Goal: Transaction & Acquisition: Obtain resource

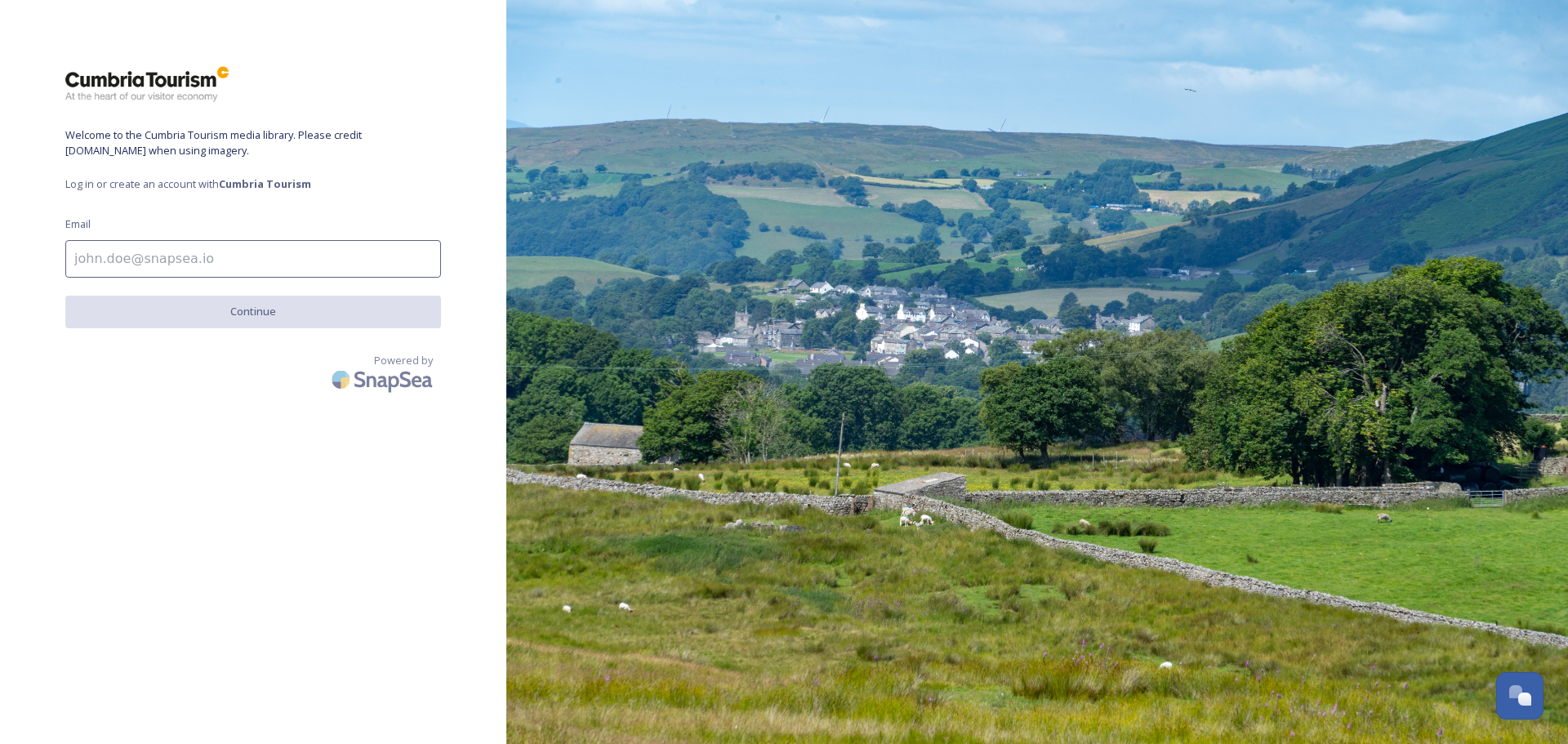
click at [152, 256] on input at bounding box center [253, 258] width 376 height 37
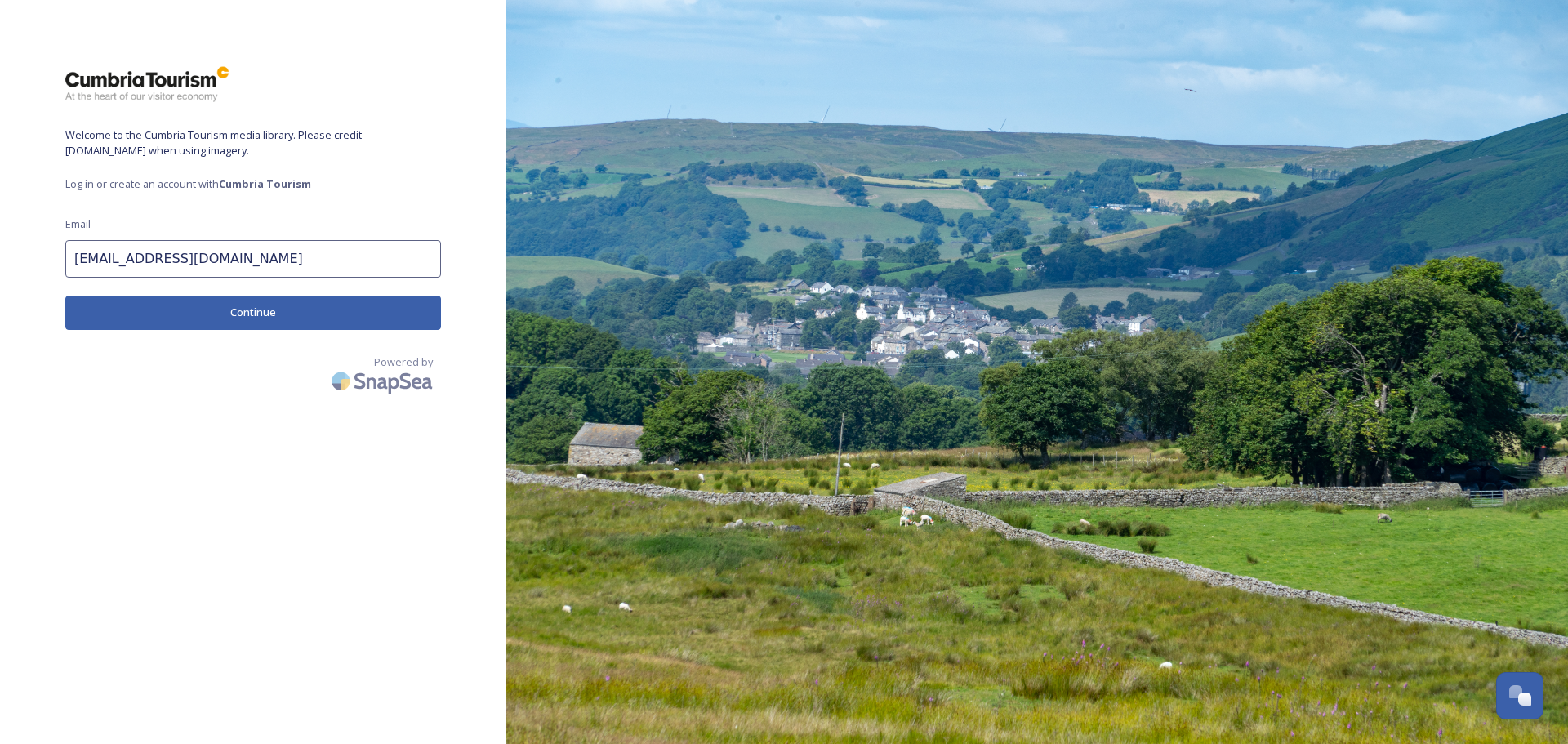
type input "[EMAIL_ADDRESS][DOMAIN_NAME]"
click at [216, 310] on button "Continue" at bounding box center [253, 312] width 376 height 34
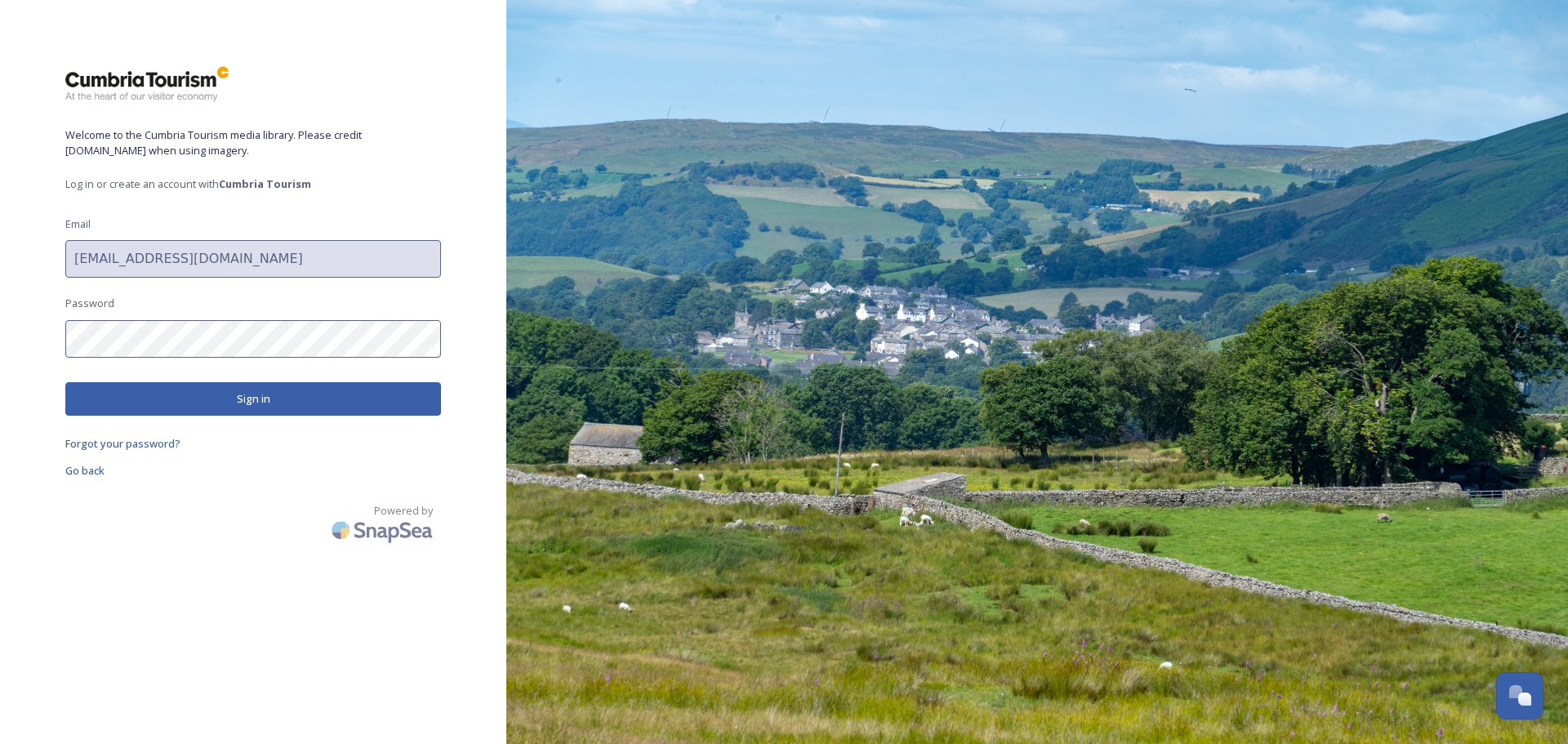
click at [229, 399] on button "Sign in" at bounding box center [253, 398] width 376 height 34
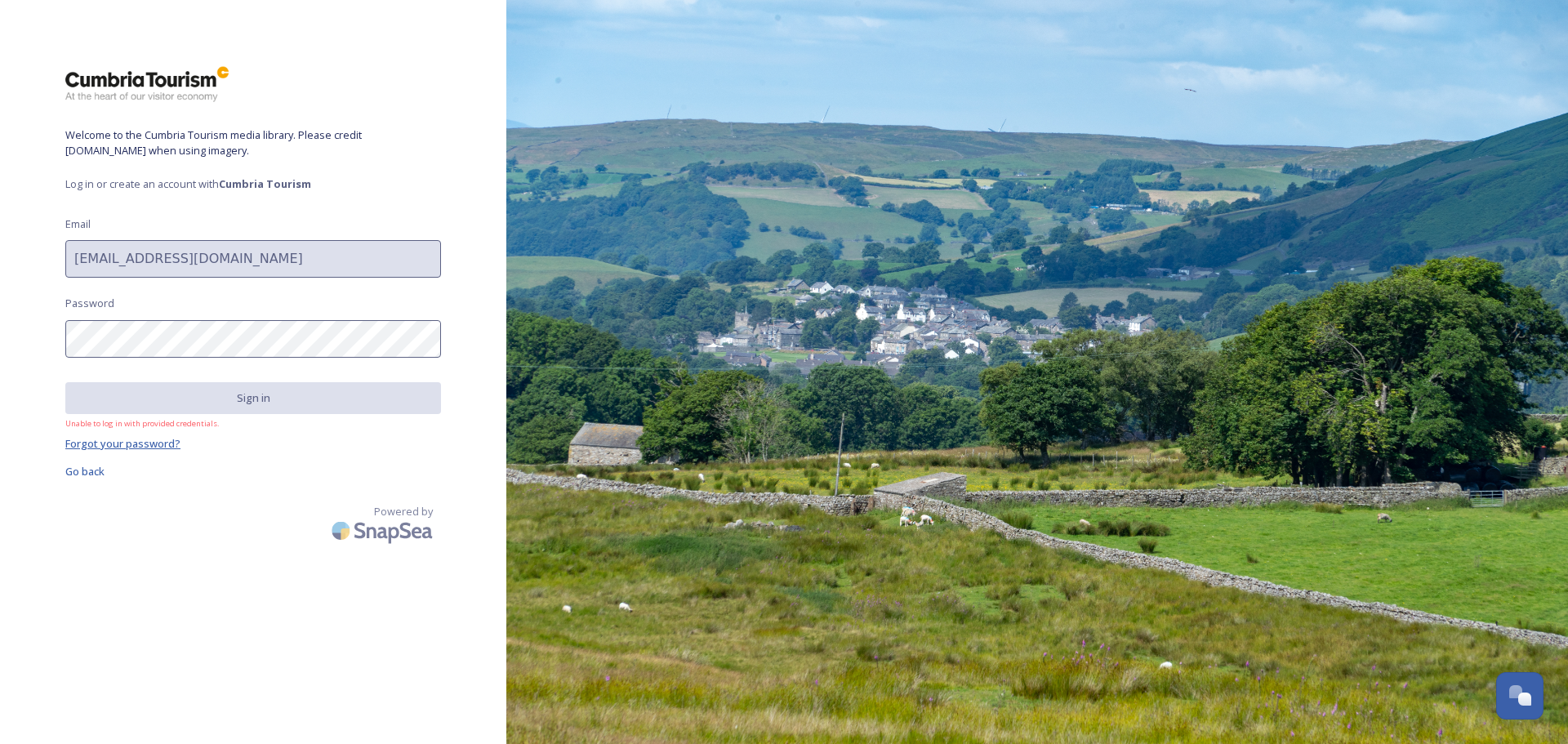
click at [146, 443] on span "Forgot your password?" at bounding box center [123, 443] width 115 height 15
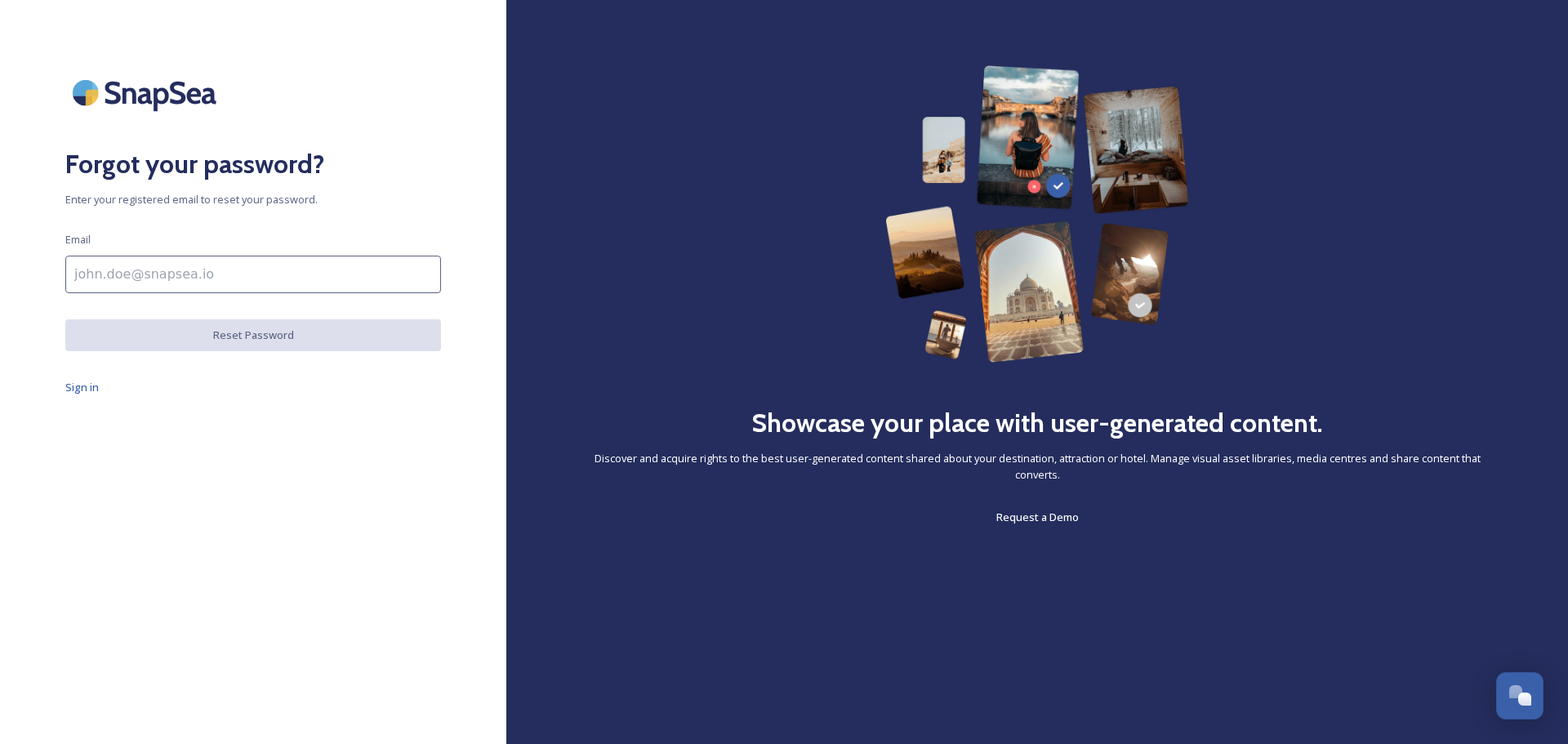
click at [177, 277] on input at bounding box center [253, 274] width 376 height 37
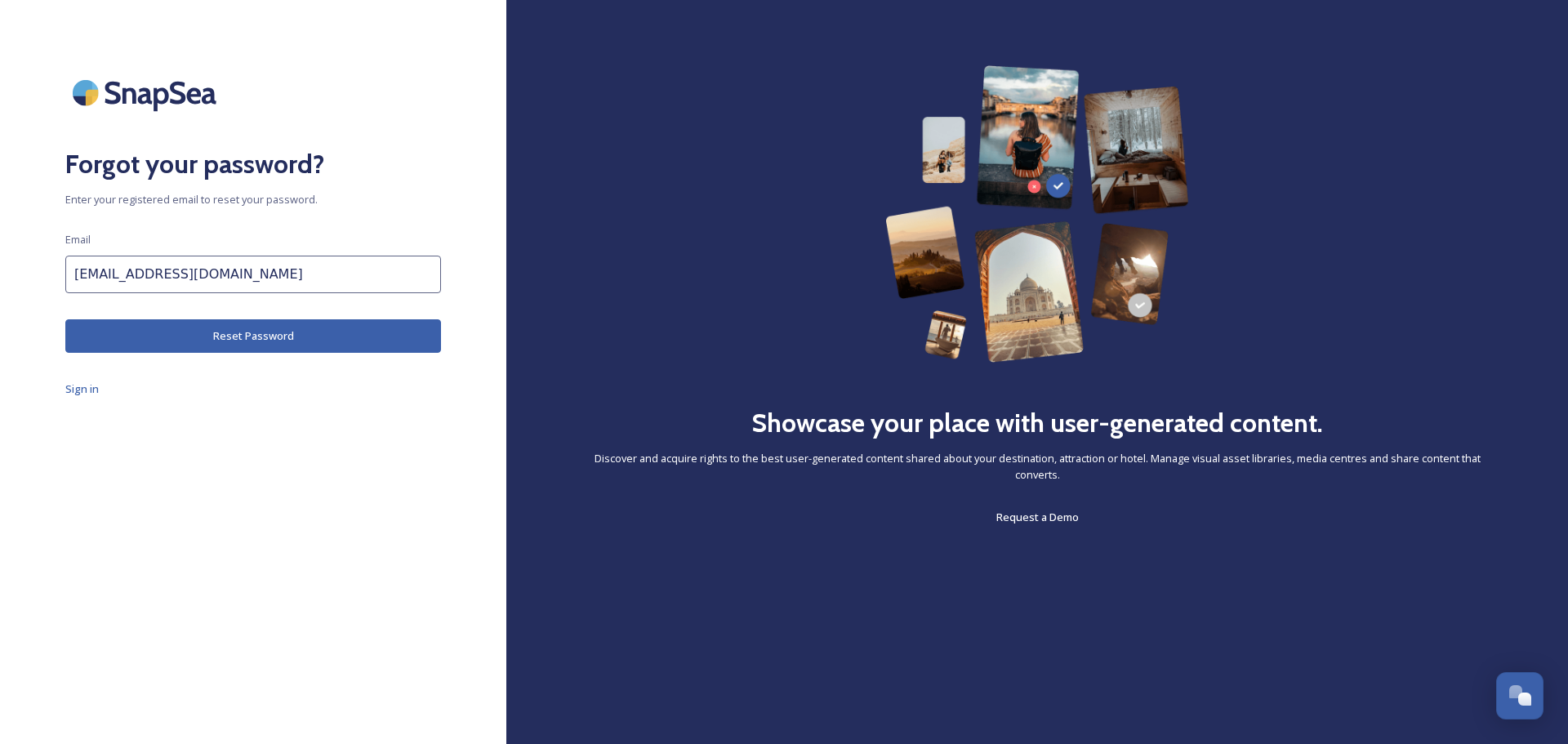
type input "[EMAIL_ADDRESS][DOMAIN_NAME]"
click at [240, 335] on button "Reset Password" at bounding box center [253, 336] width 376 height 34
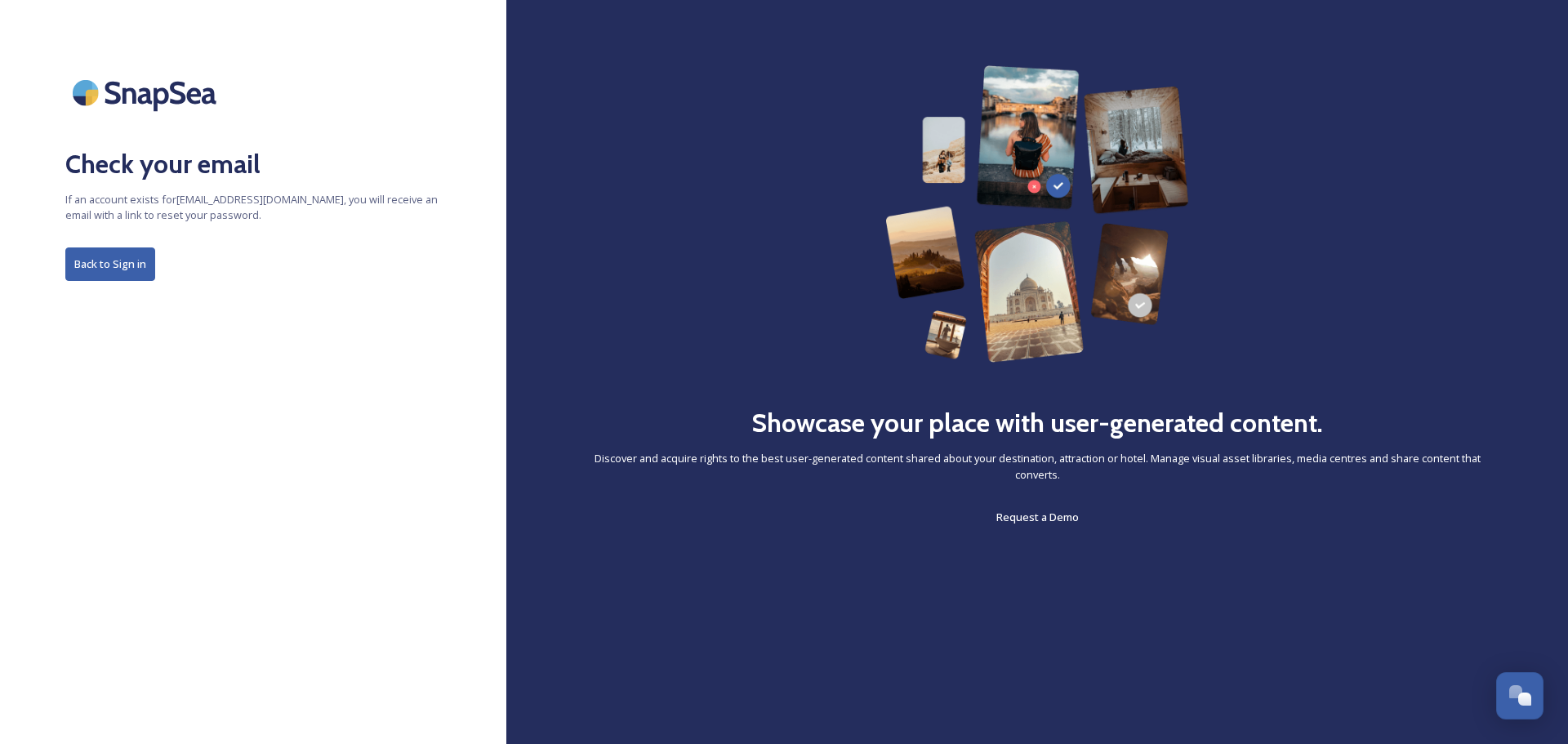
click at [123, 267] on button "Back to Sign in" at bounding box center [110, 264] width 90 height 34
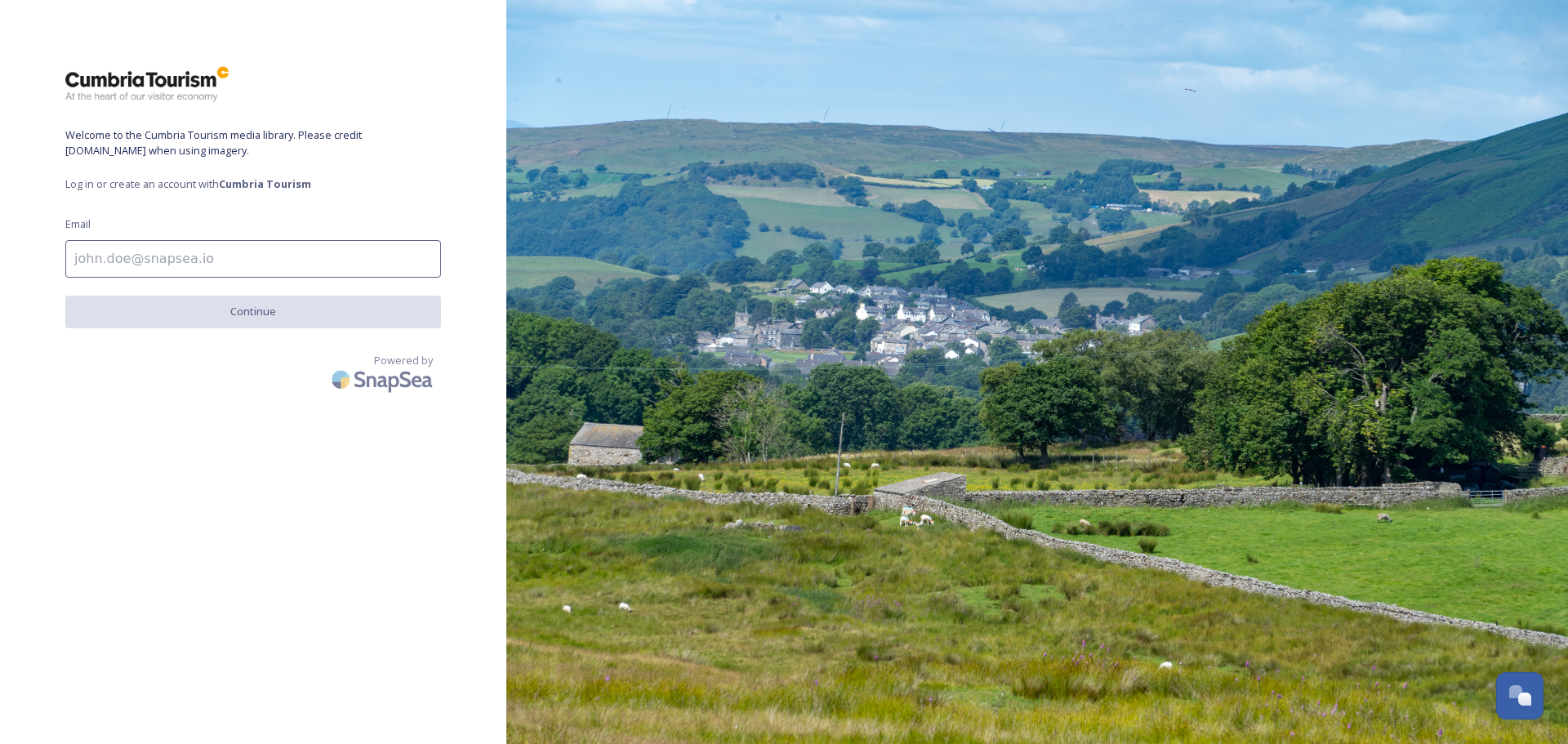
click at [136, 259] on input at bounding box center [253, 258] width 376 height 37
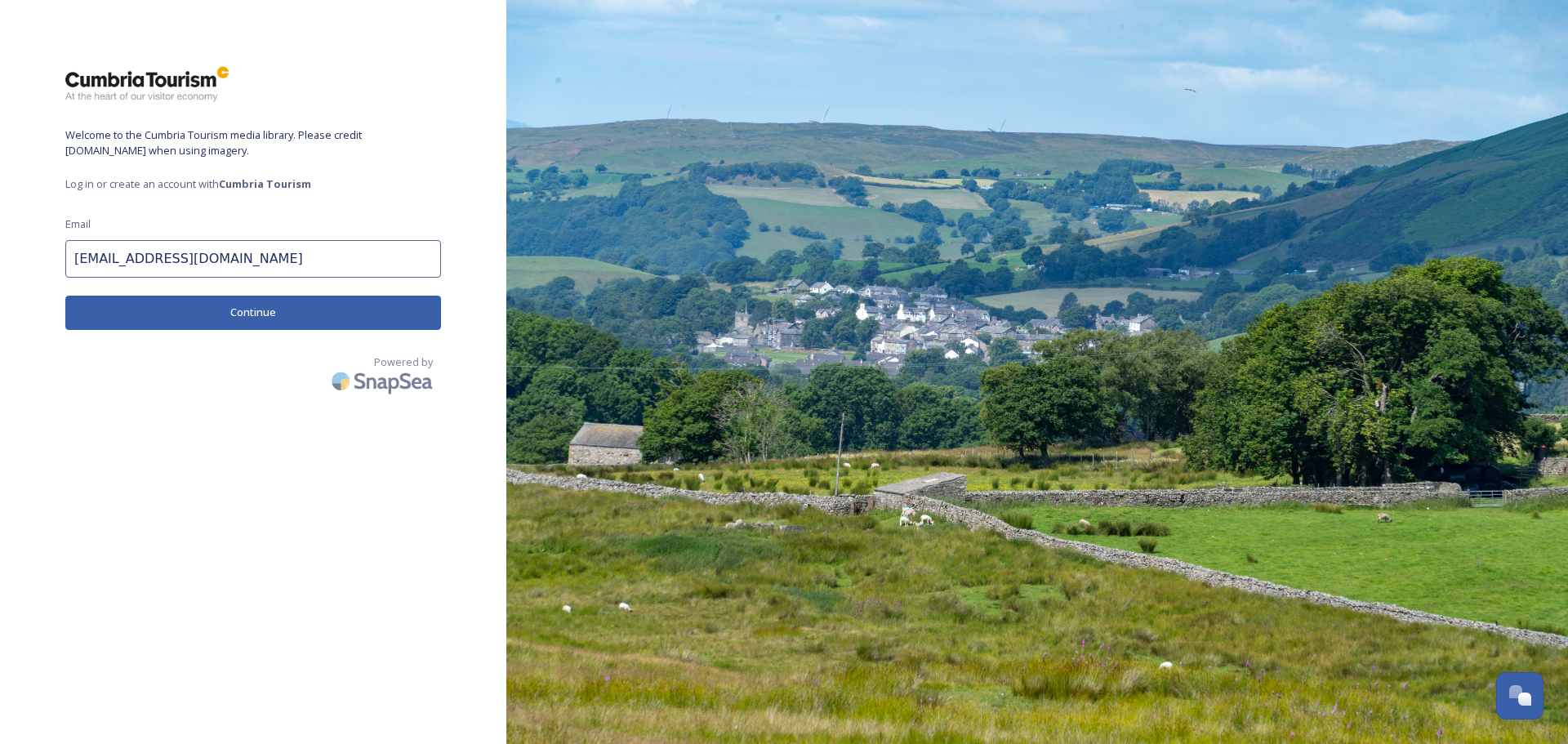
type input "[EMAIL_ADDRESS][DOMAIN_NAME]"
click at [232, 305] on button "Continue" at bounding box center [253, 312] width 376 height 34
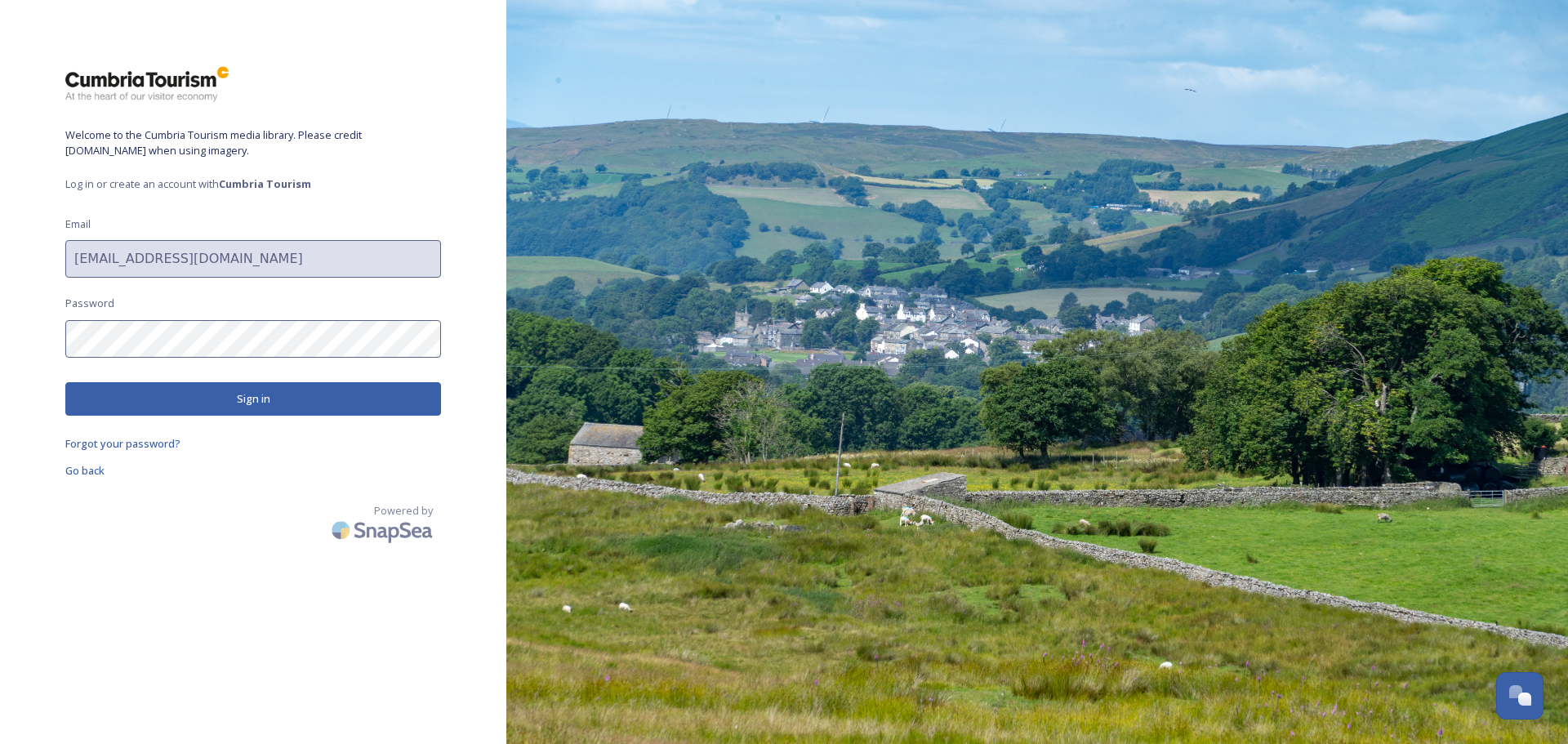
click at [202, 398] on button "Sign in" at bounding box center [253, 398] width 376 height 34
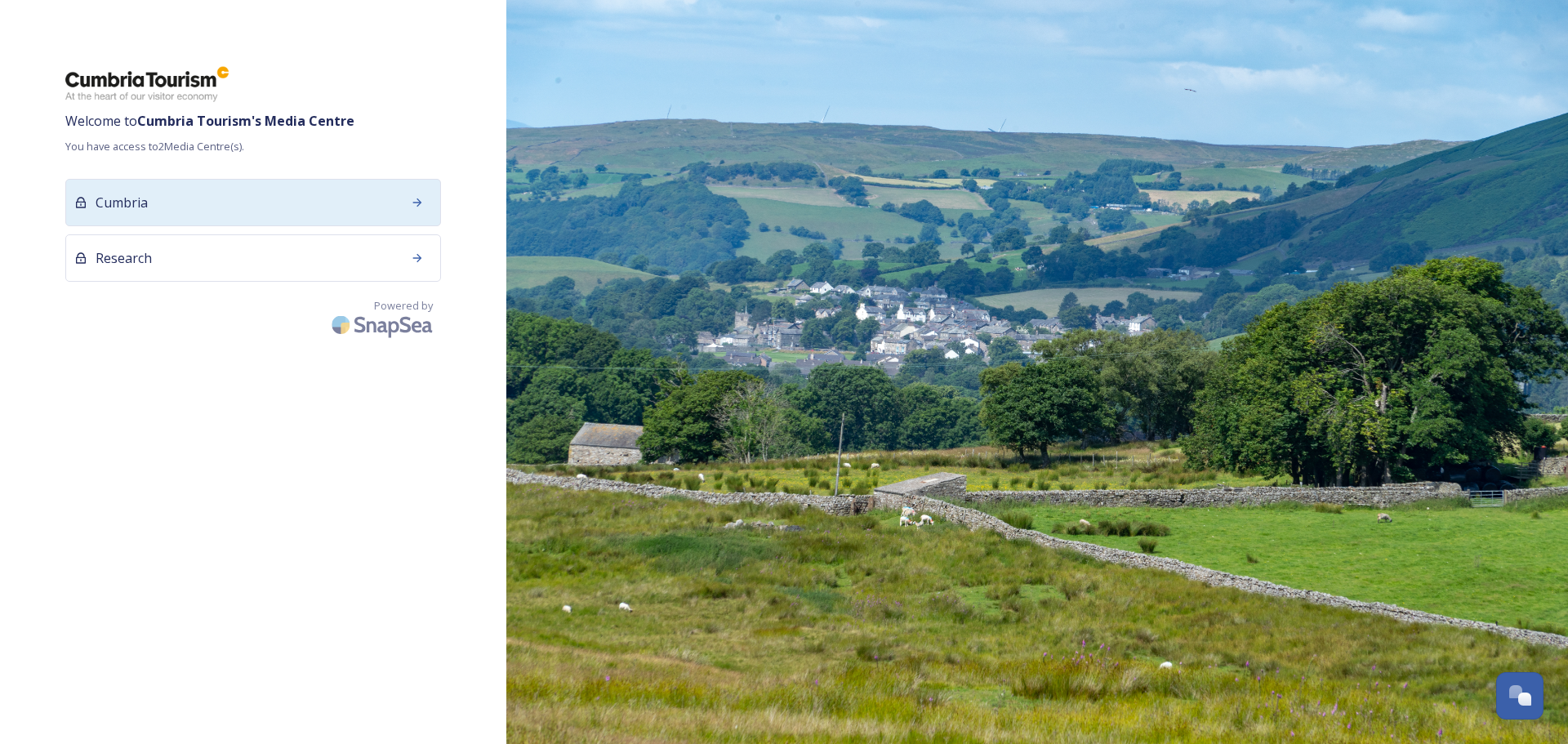
click at [179, 209] on div "Cumbria" at bounding box center [253, 202] width 376 height 47
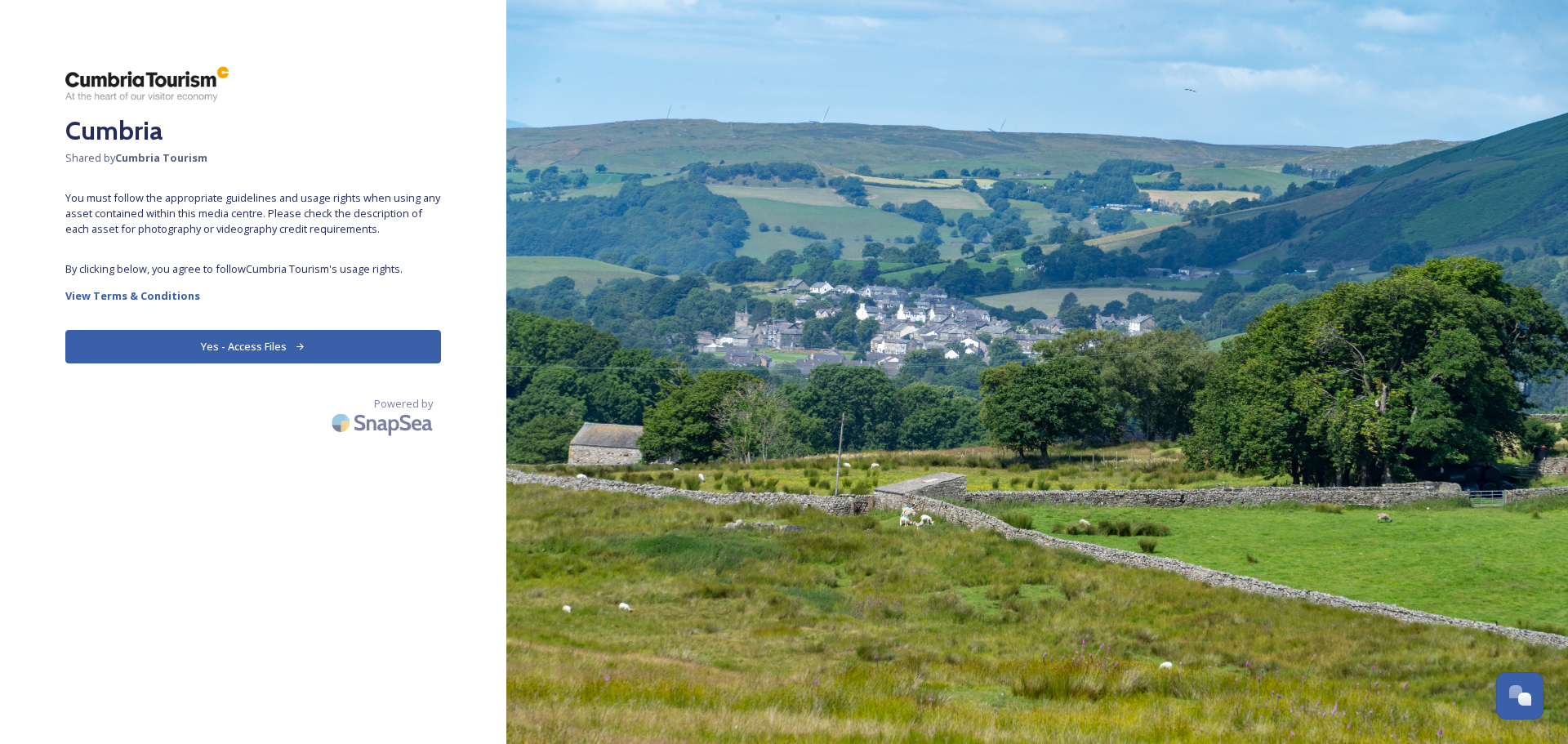
click at [247, 344] on button "Yes - Access Files" at bounding box center [253, 346] width 376 height 34
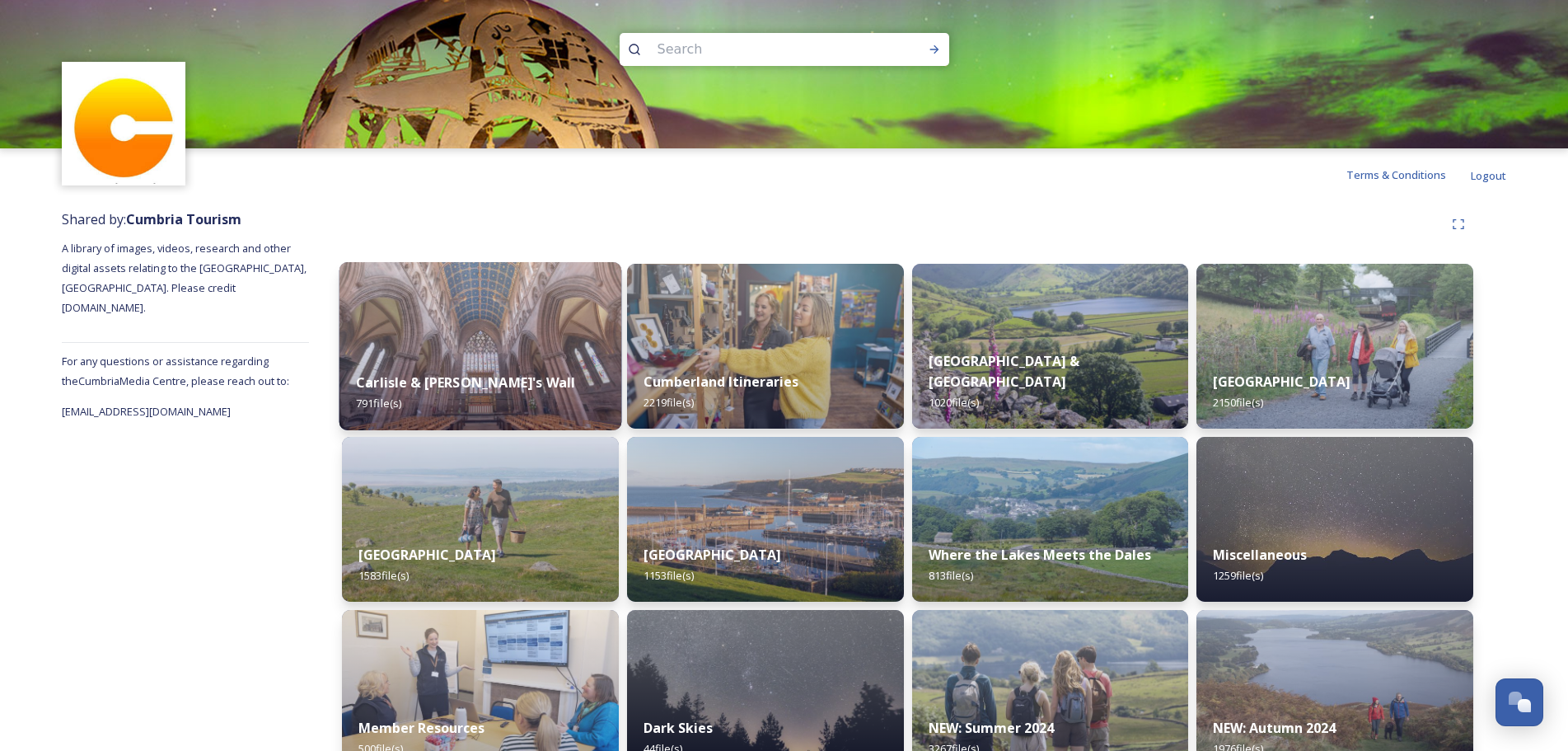
click at [478, 333] on img at bounding box center [480, 346] width 282 height 168
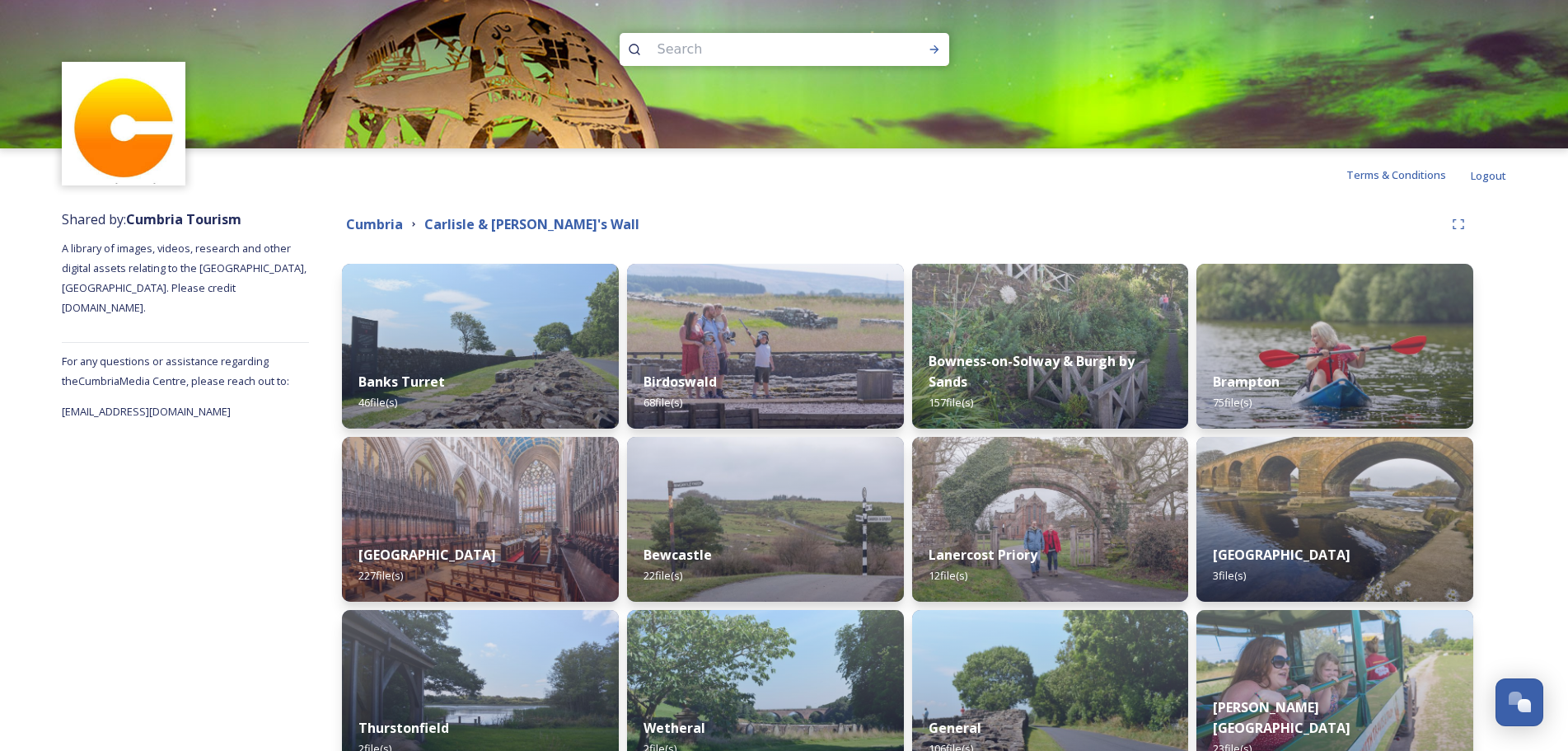
click at [478, 333] on img at bounding box center [480, 346] width 277 height 165
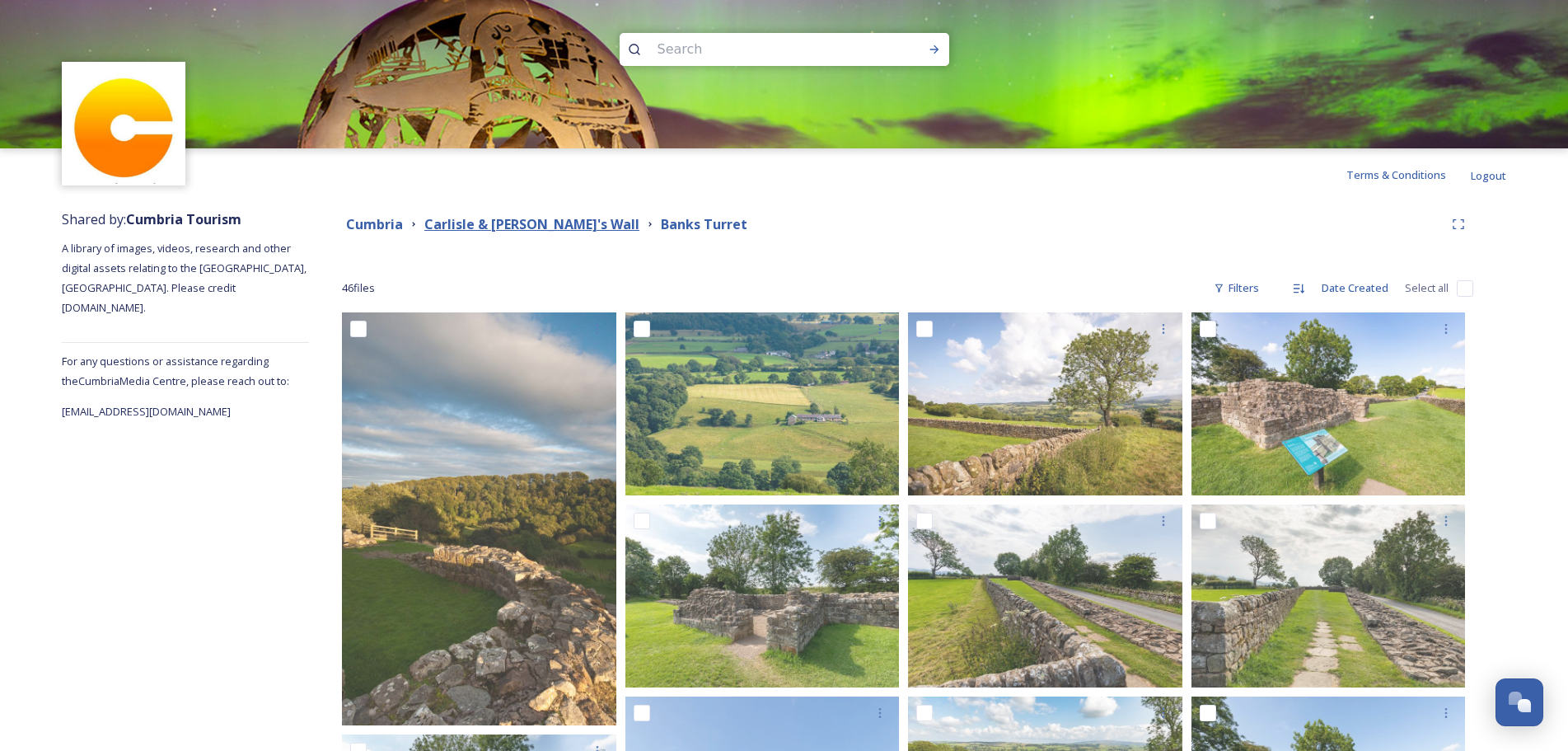
click at [513, 221] on strong "Carlisle & [PERSON_NAME]'s Wall" at bounding box center [532, 225] width 215 height 18
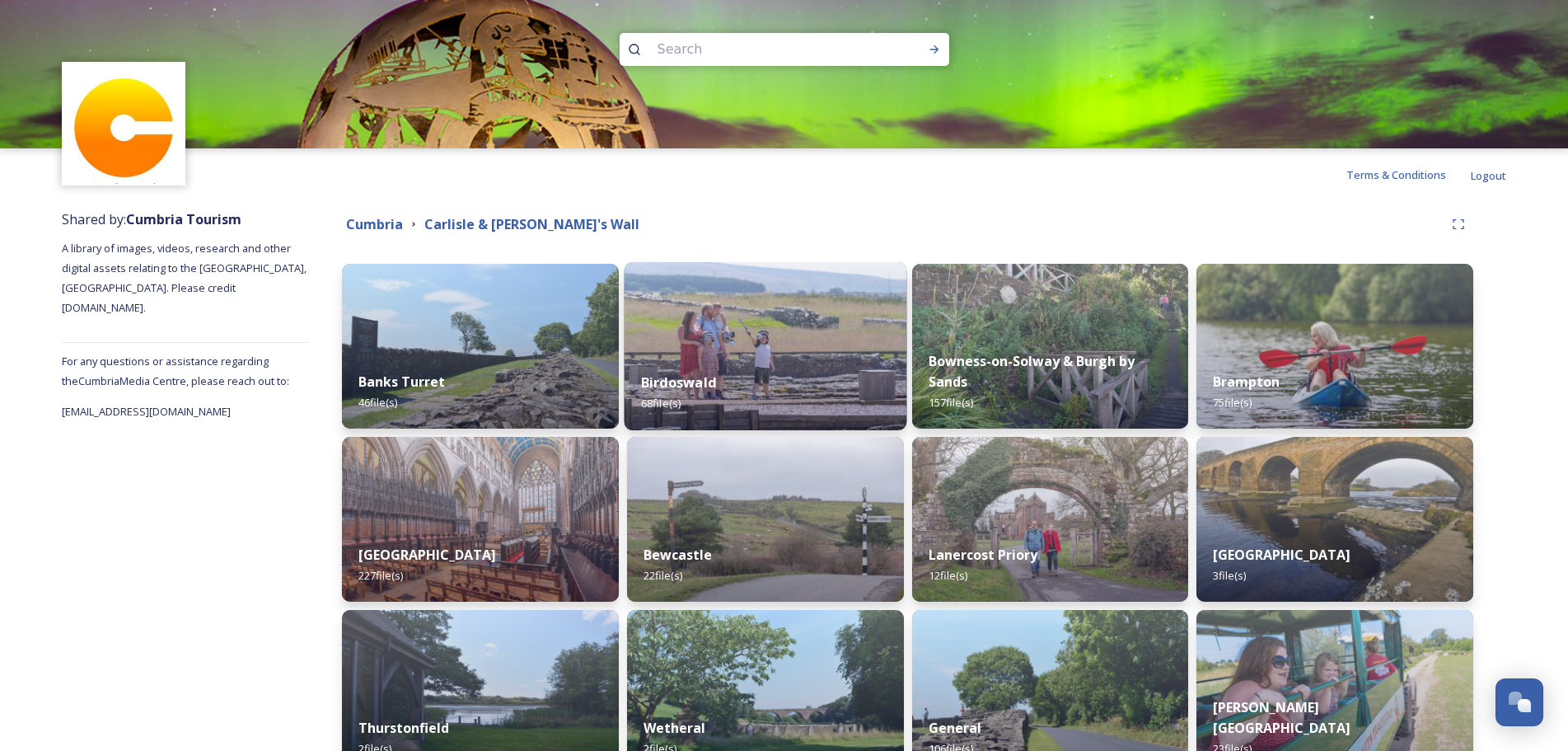
click at [704, 350] on img at bounding box center [765, 346] width 282 height 168
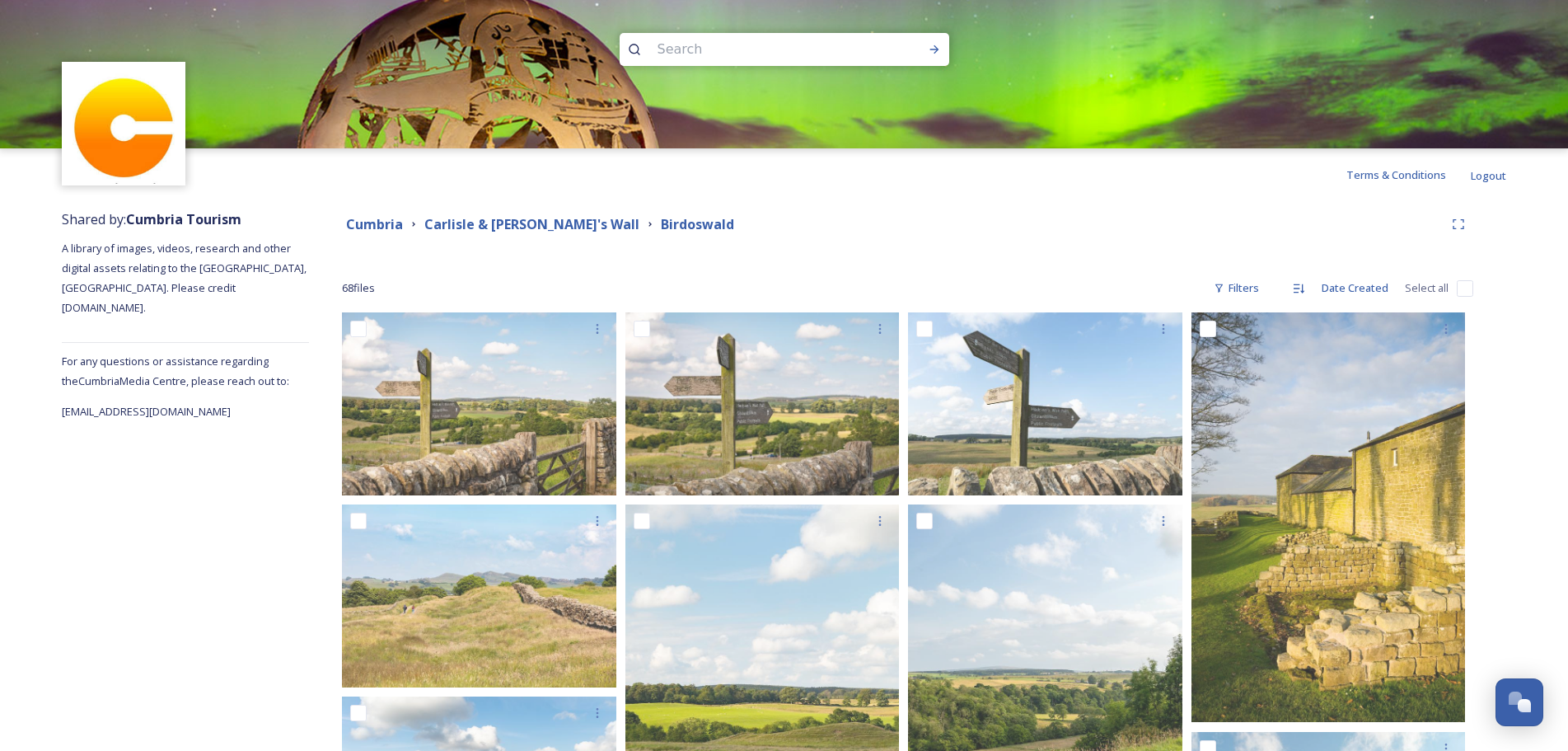
click at [1467, 288] on input "checkbox" at bounding box center [1466, 289] width 17 height 17
checkbox input "true"
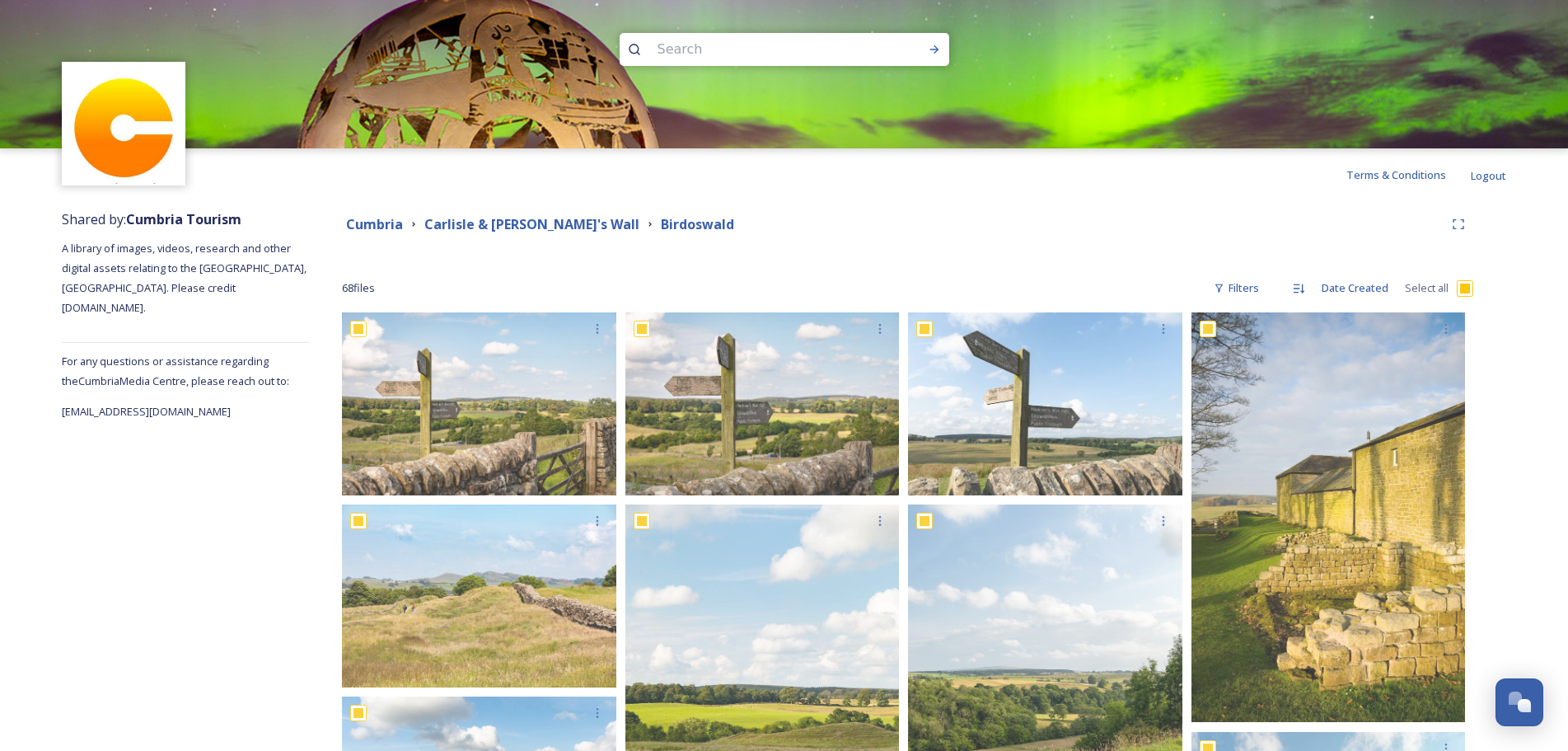
checkbox input "true"
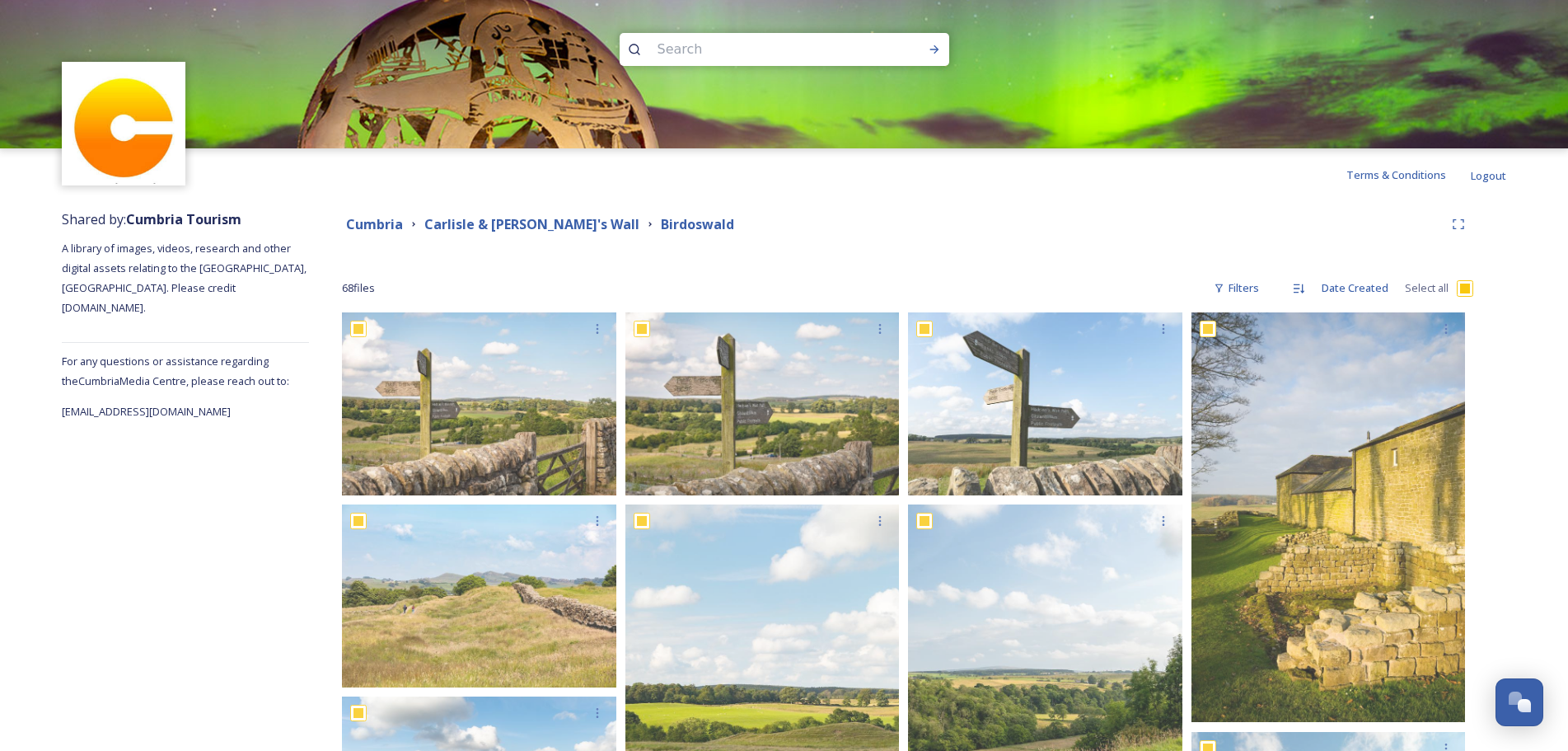
checkbox input "true"
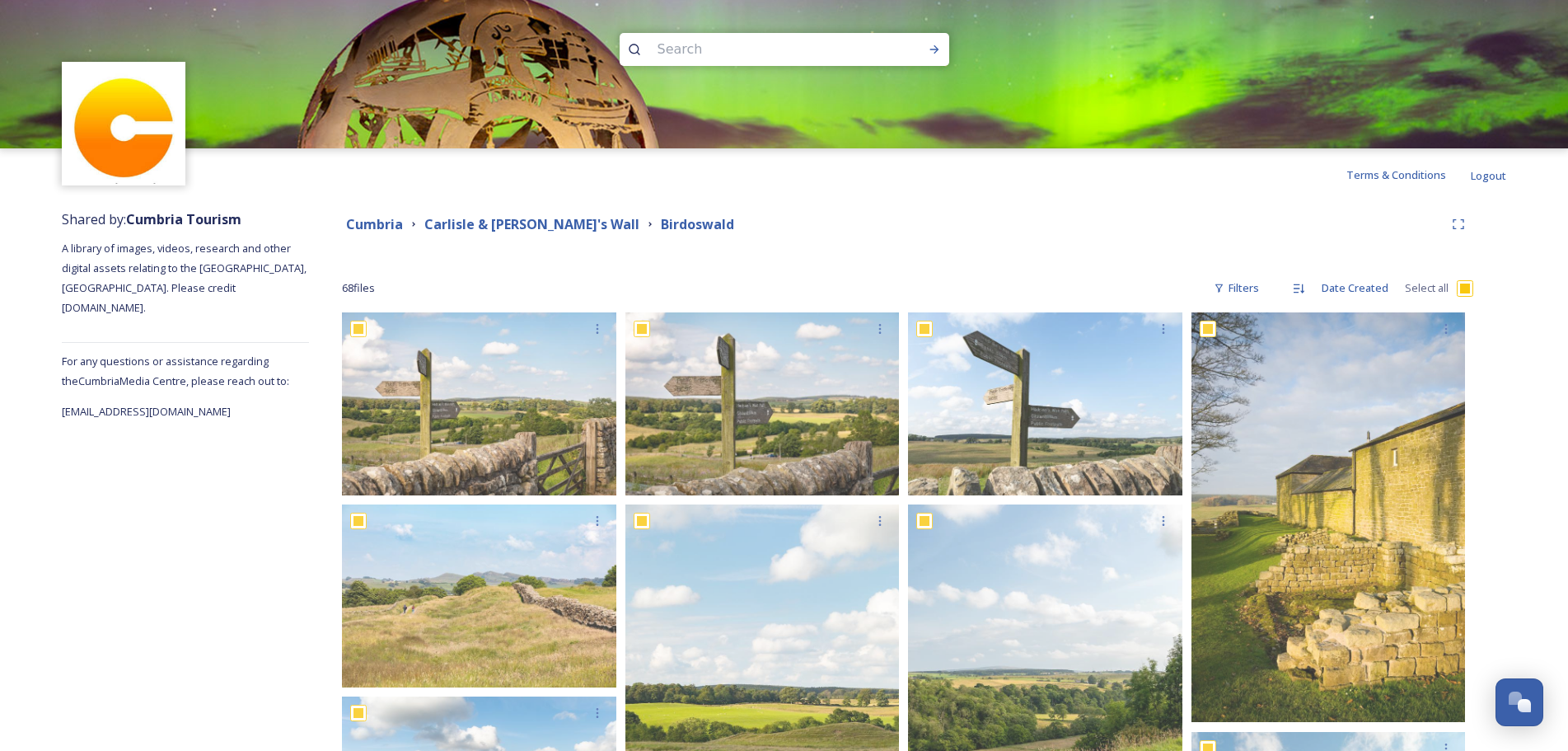
checkbox input "true"
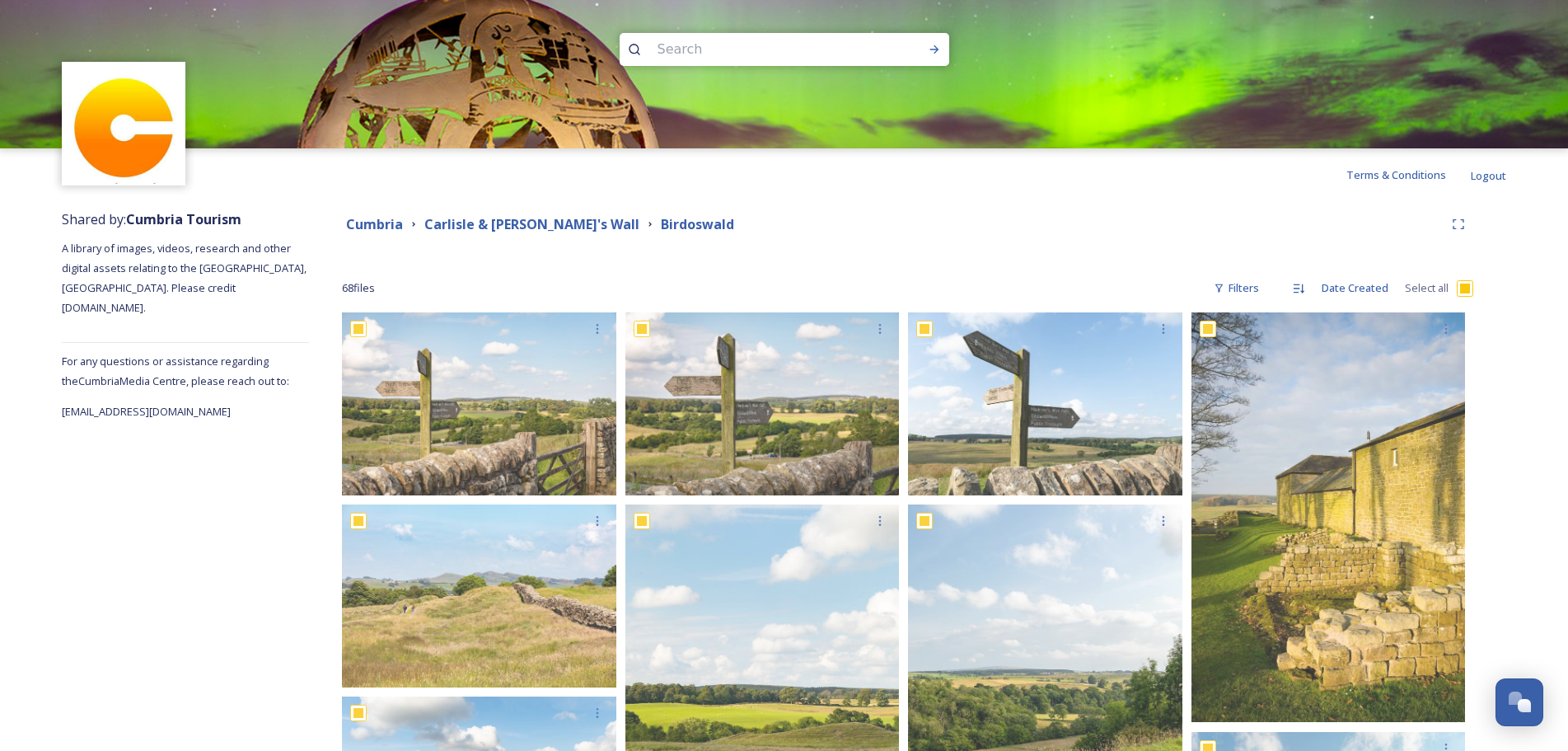
checkbox input "true"
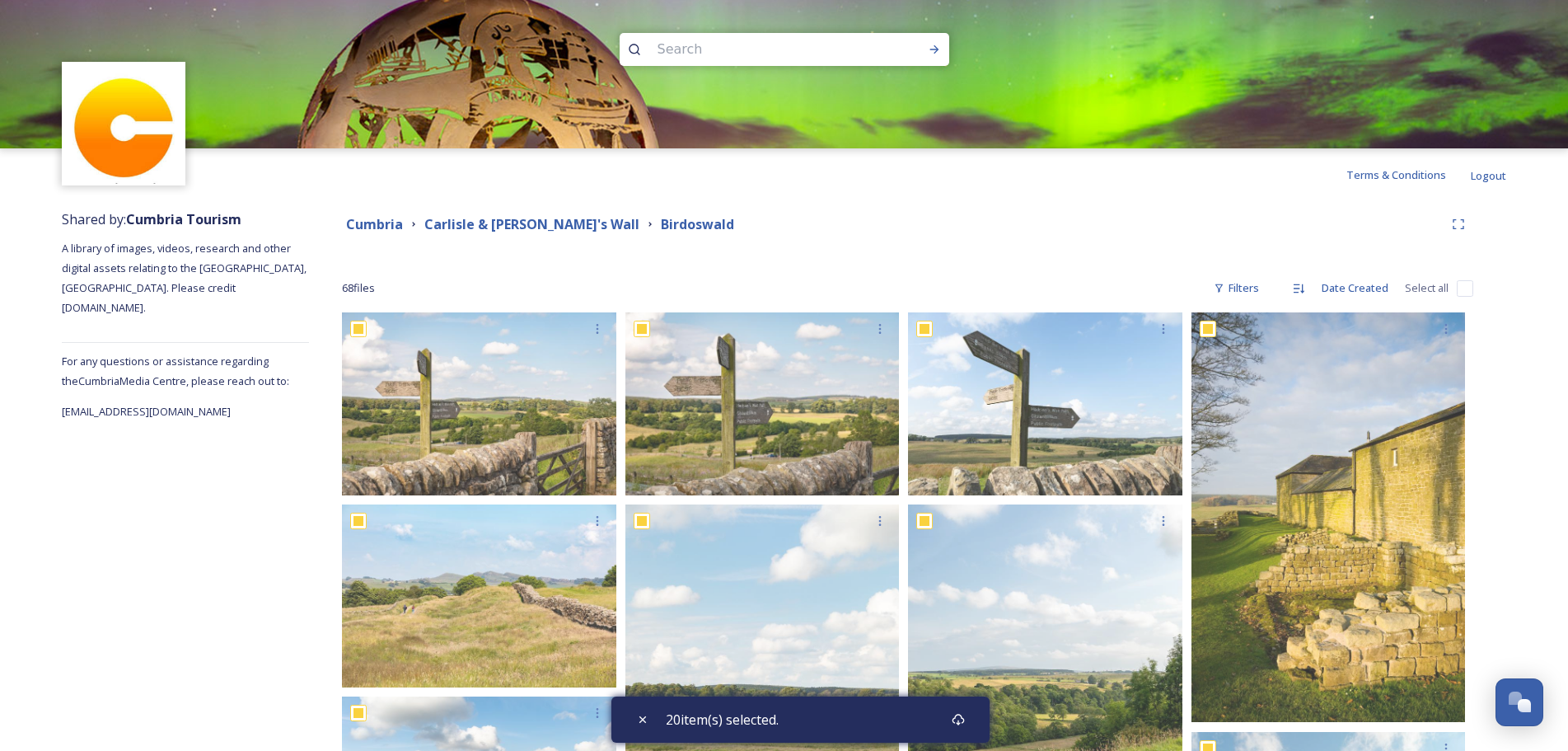
click at [1466, 288] on input "checkbox" at bounding box center [1466, 289] width 17 height 17
checkbox input "true"
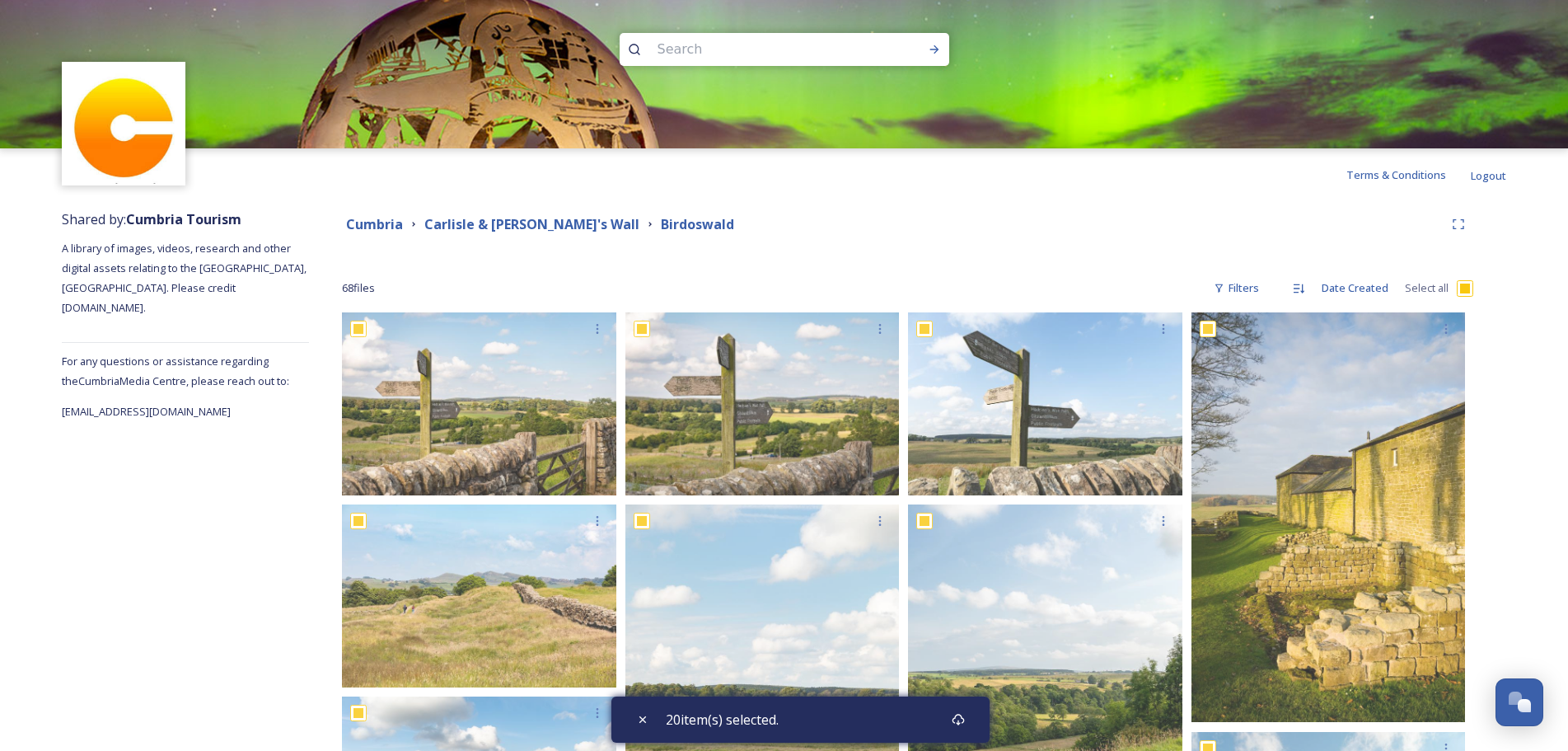
checkbox input "true"
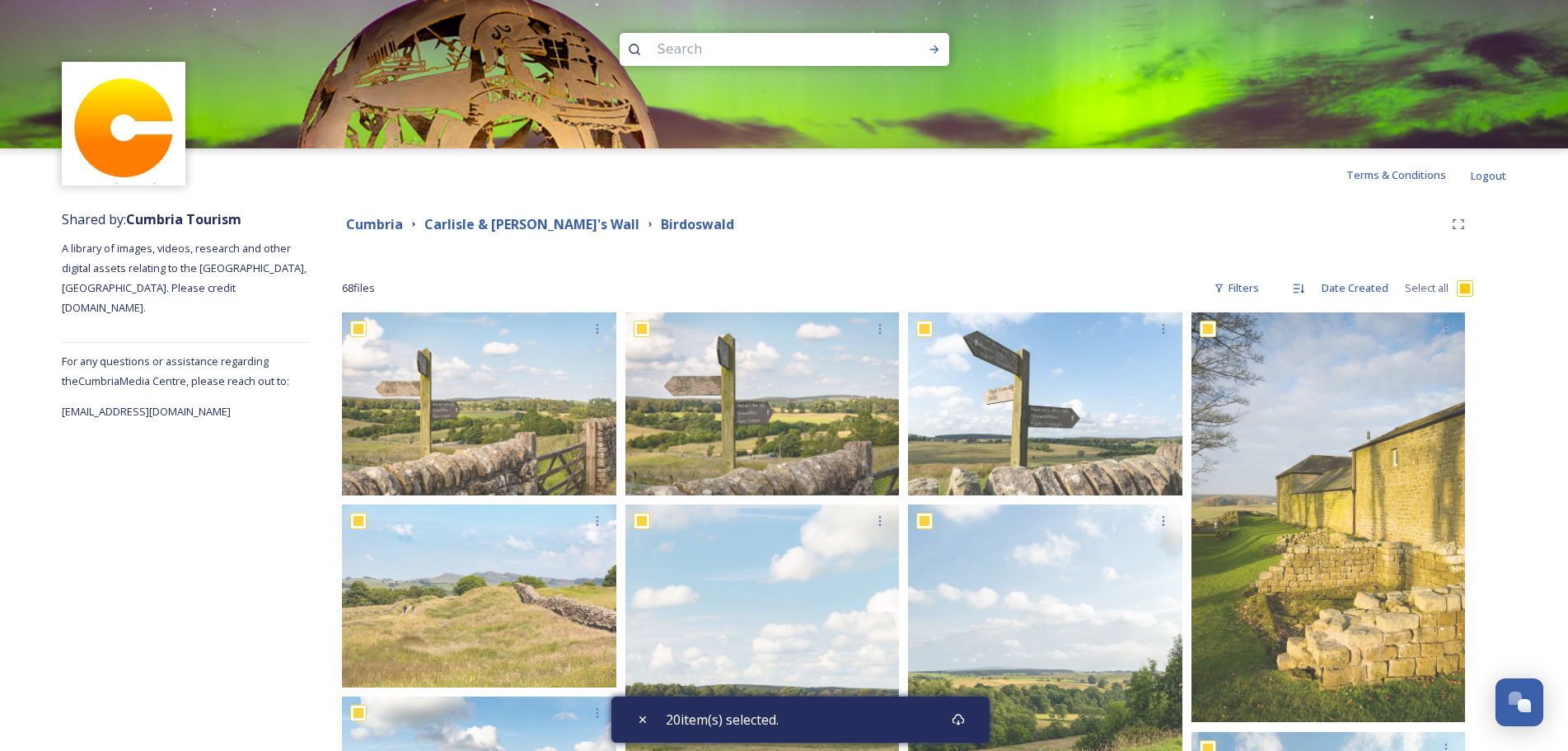
checkbox input "true"
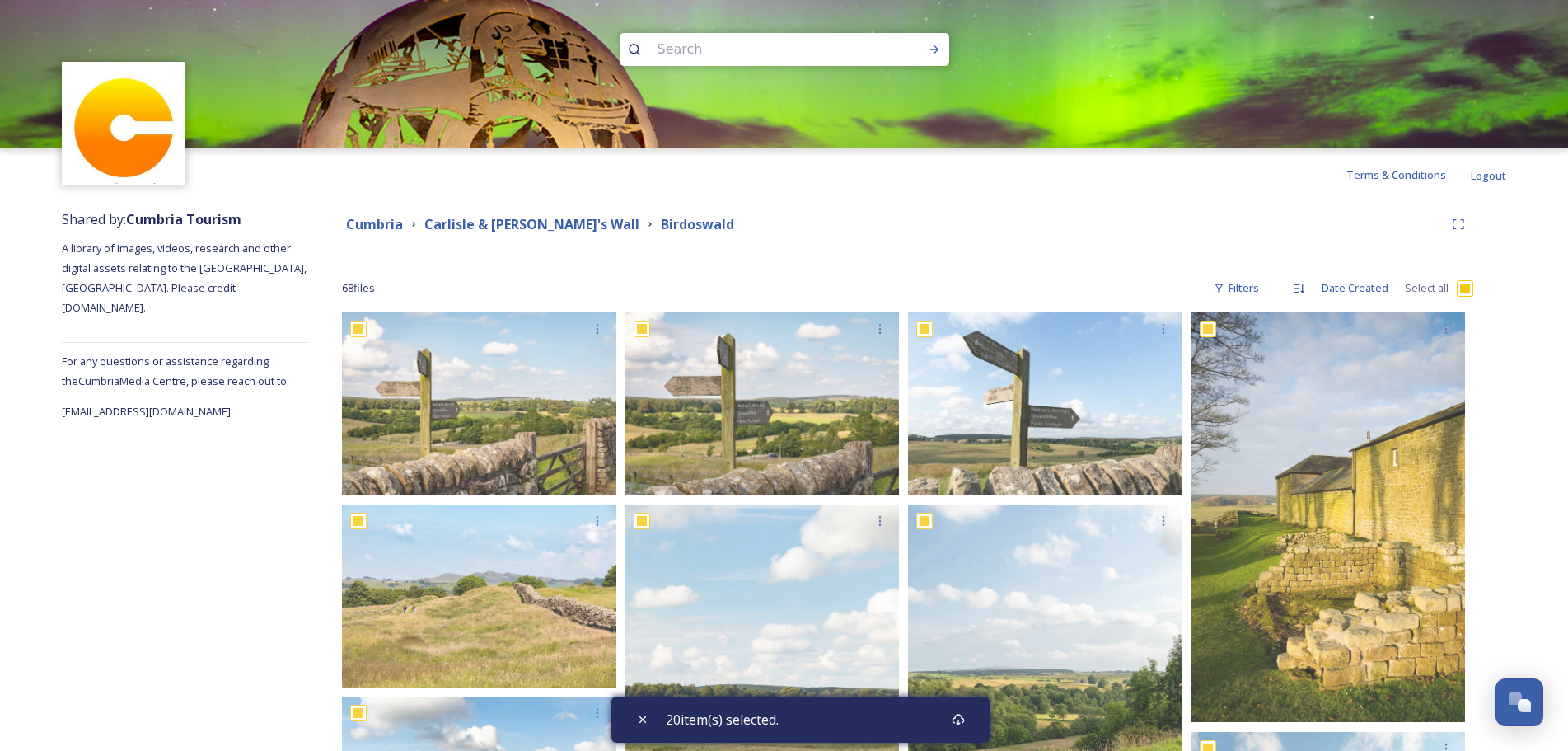
checkbox input "true"
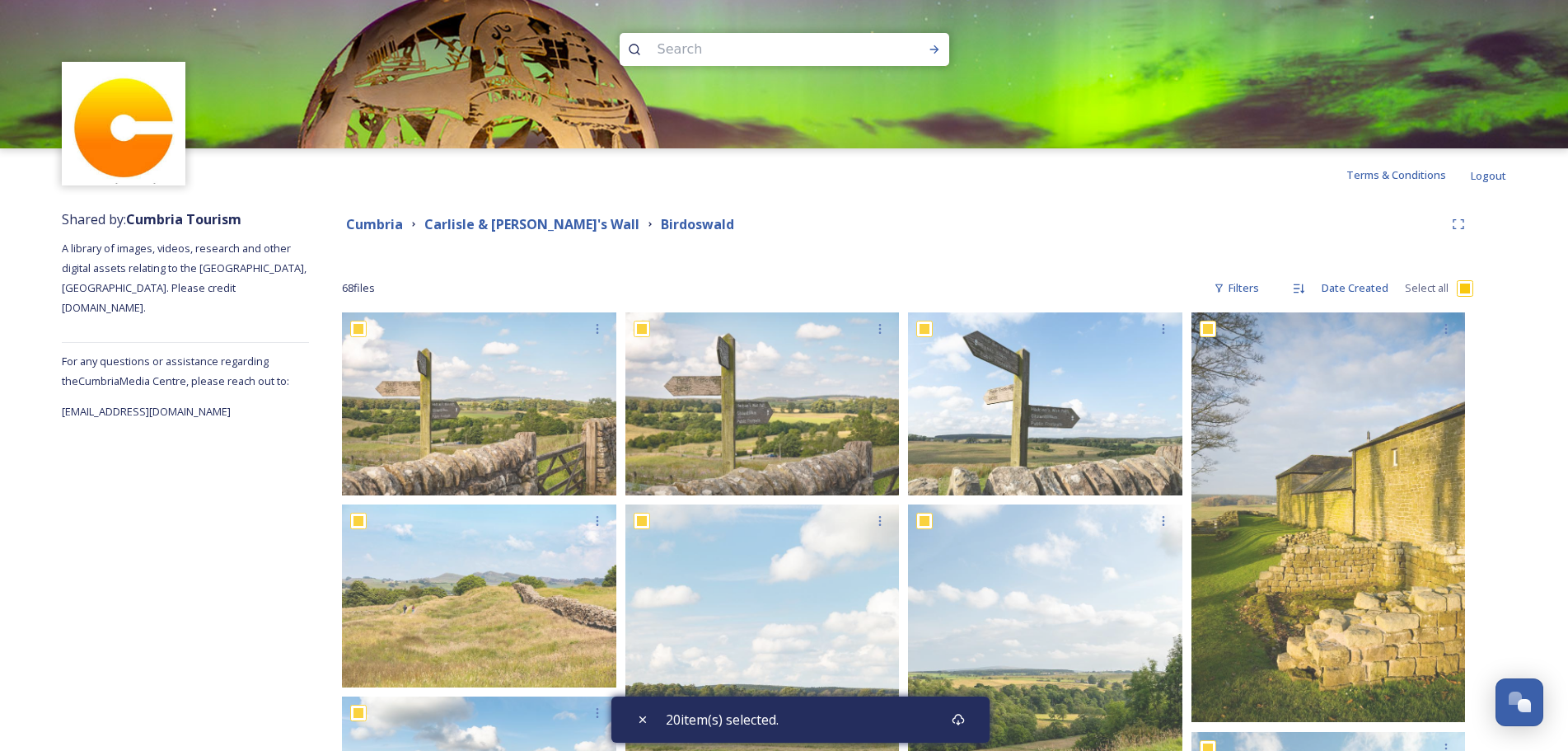
checkbox input "true"
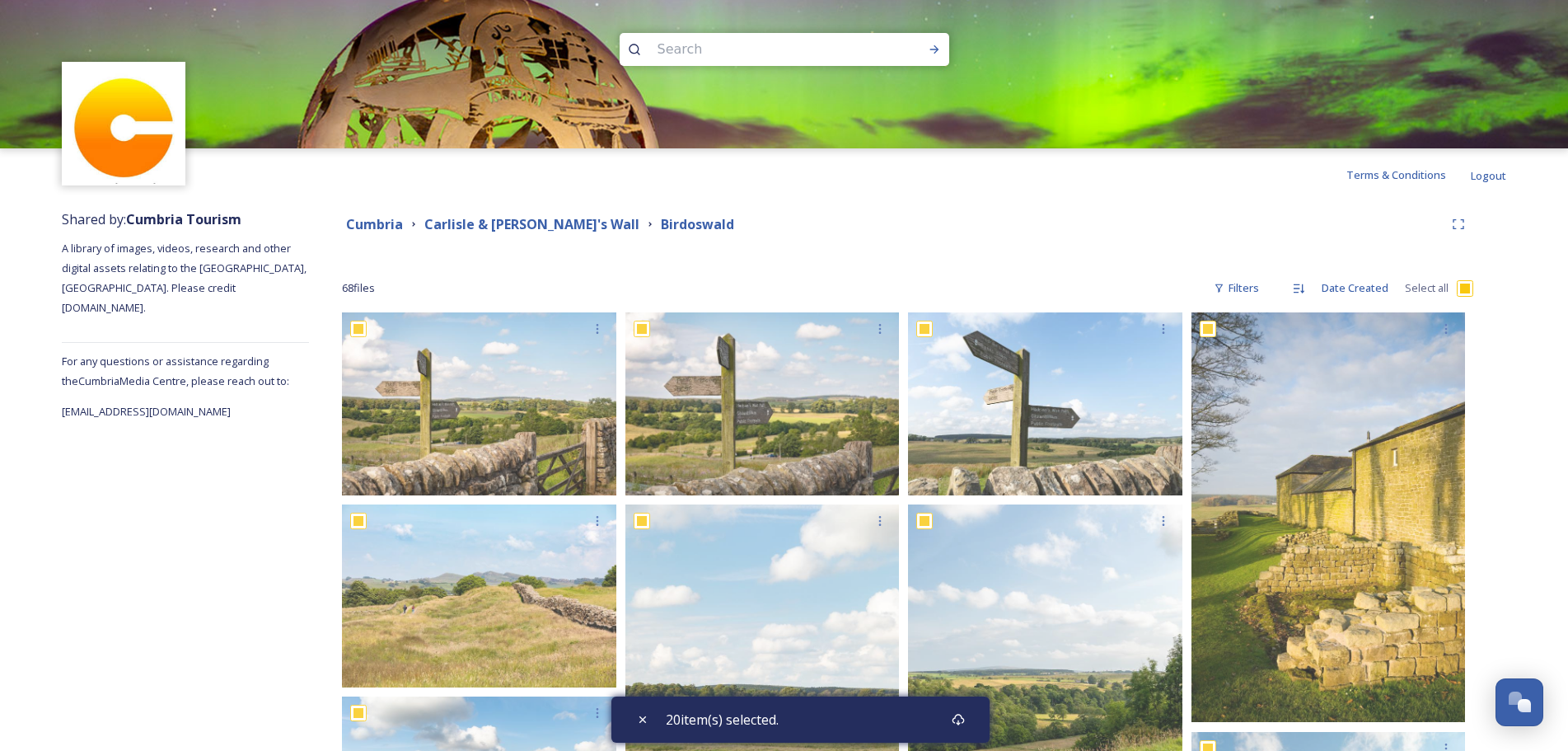
checkbox input "true"
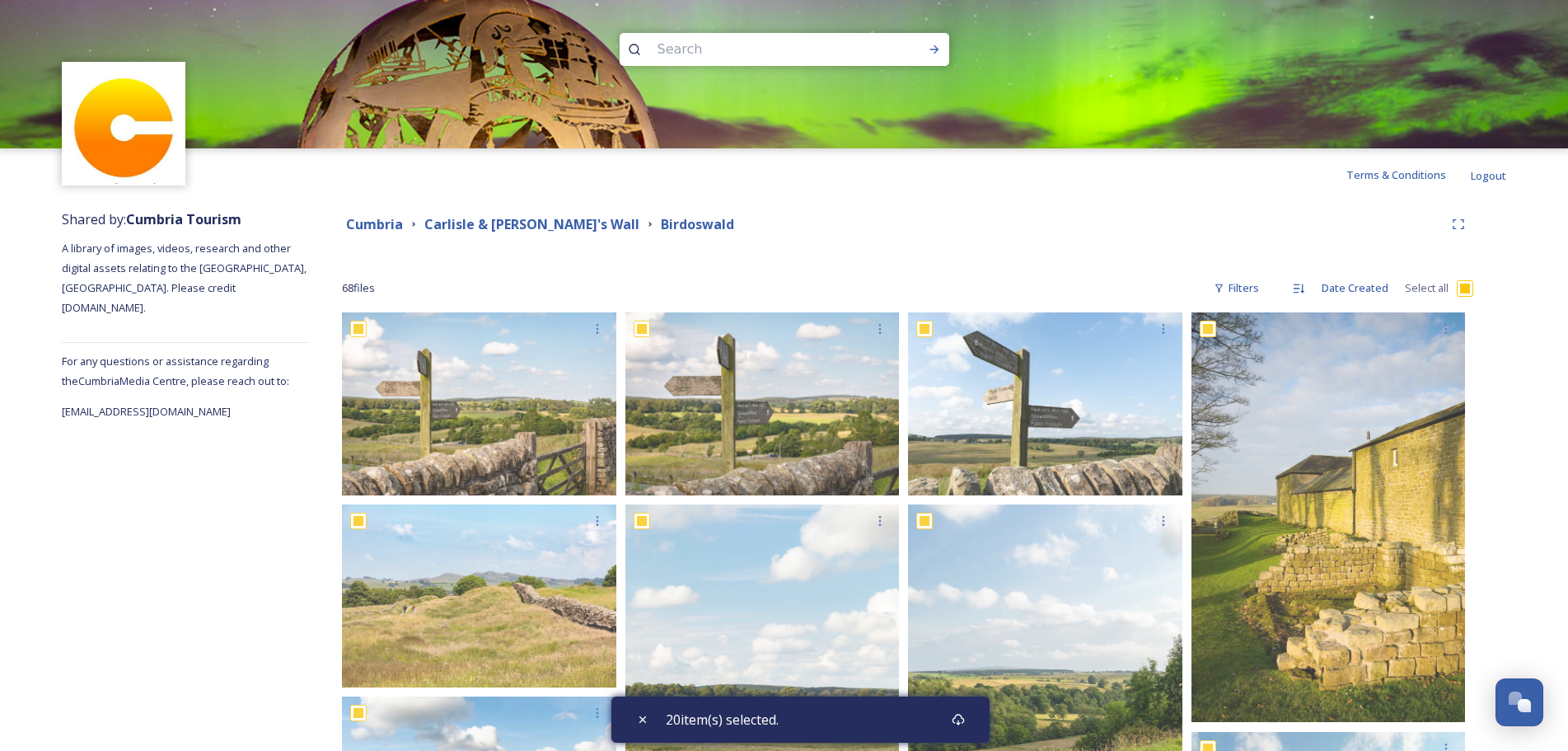
checkbox input "true"
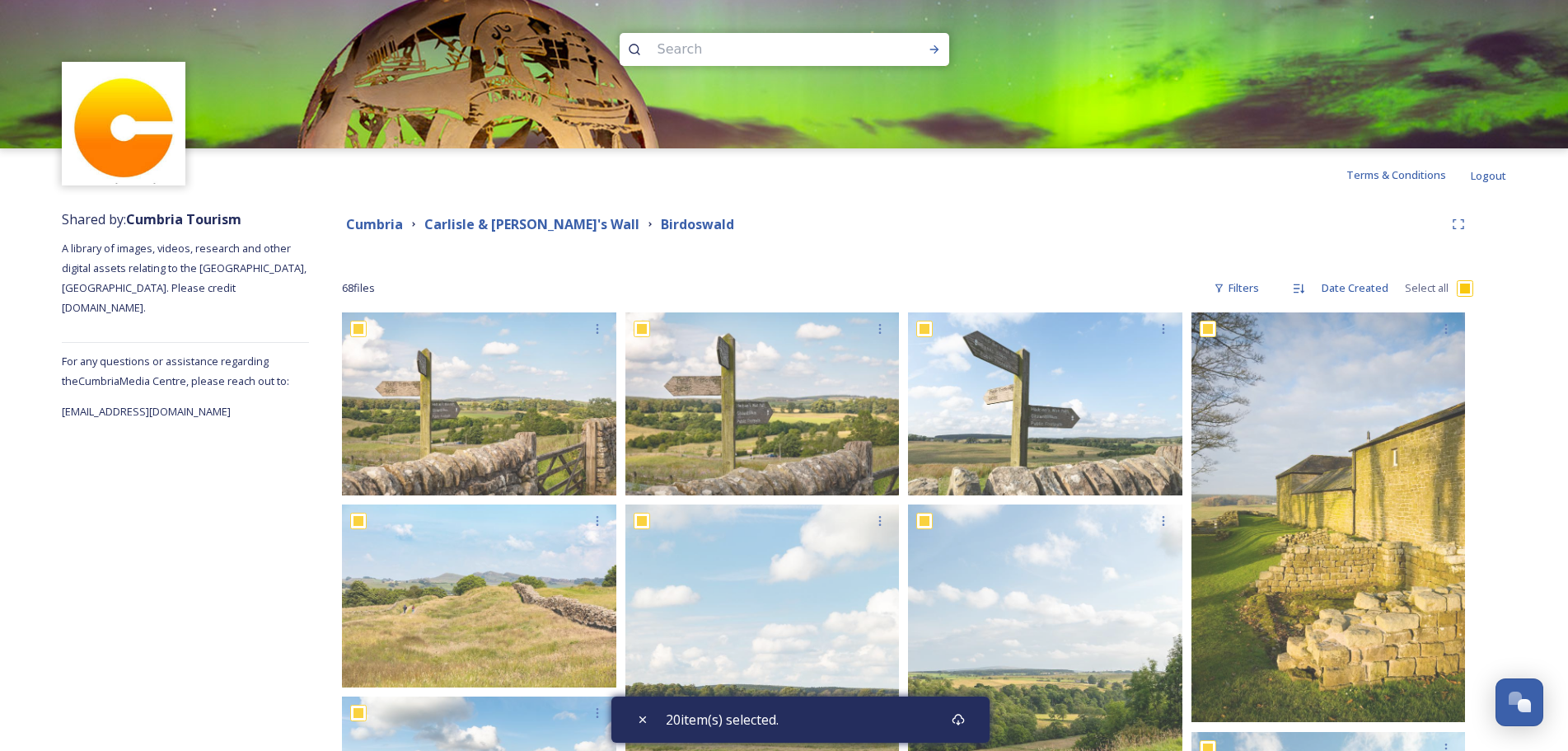
checkbox input "true"
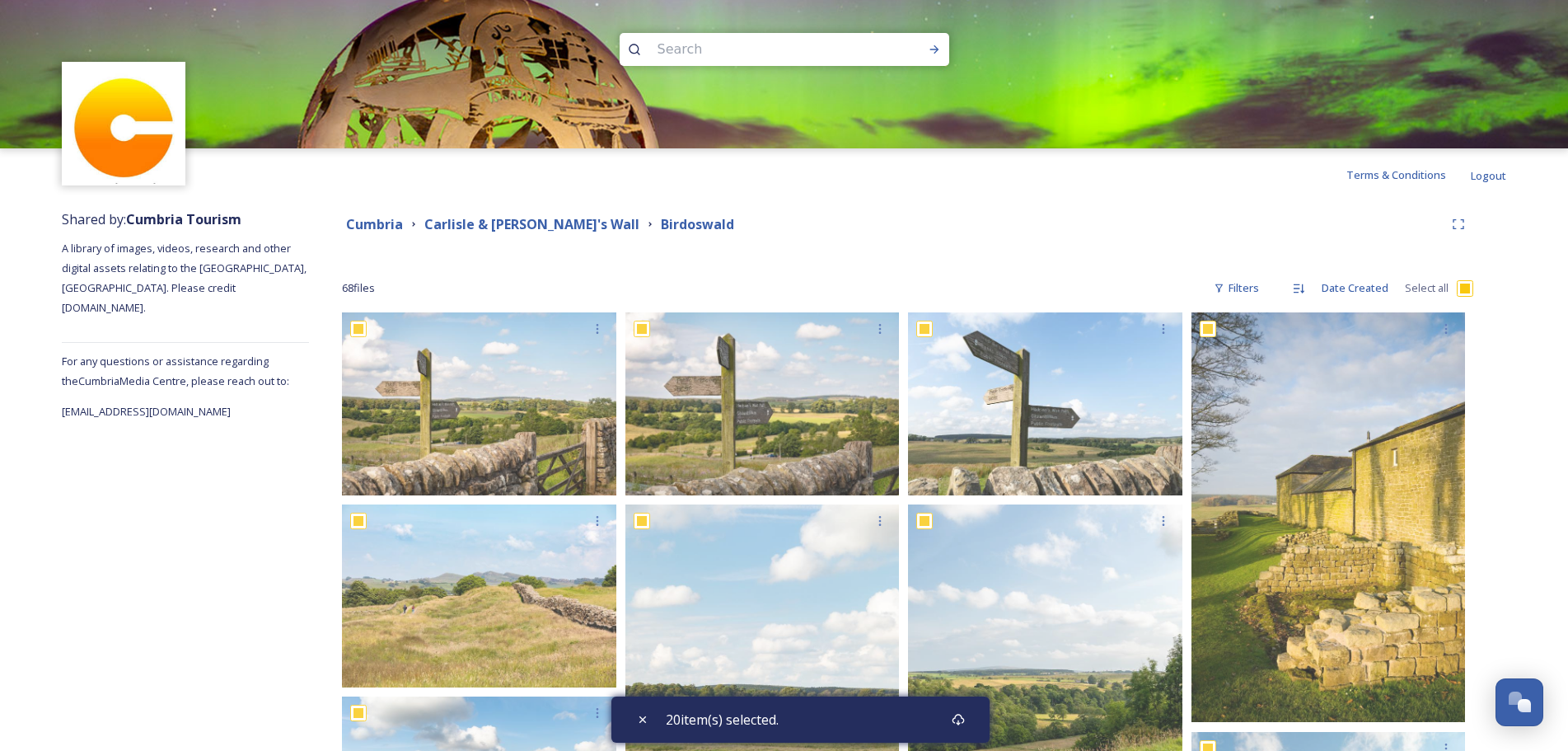
checkbox input "true"
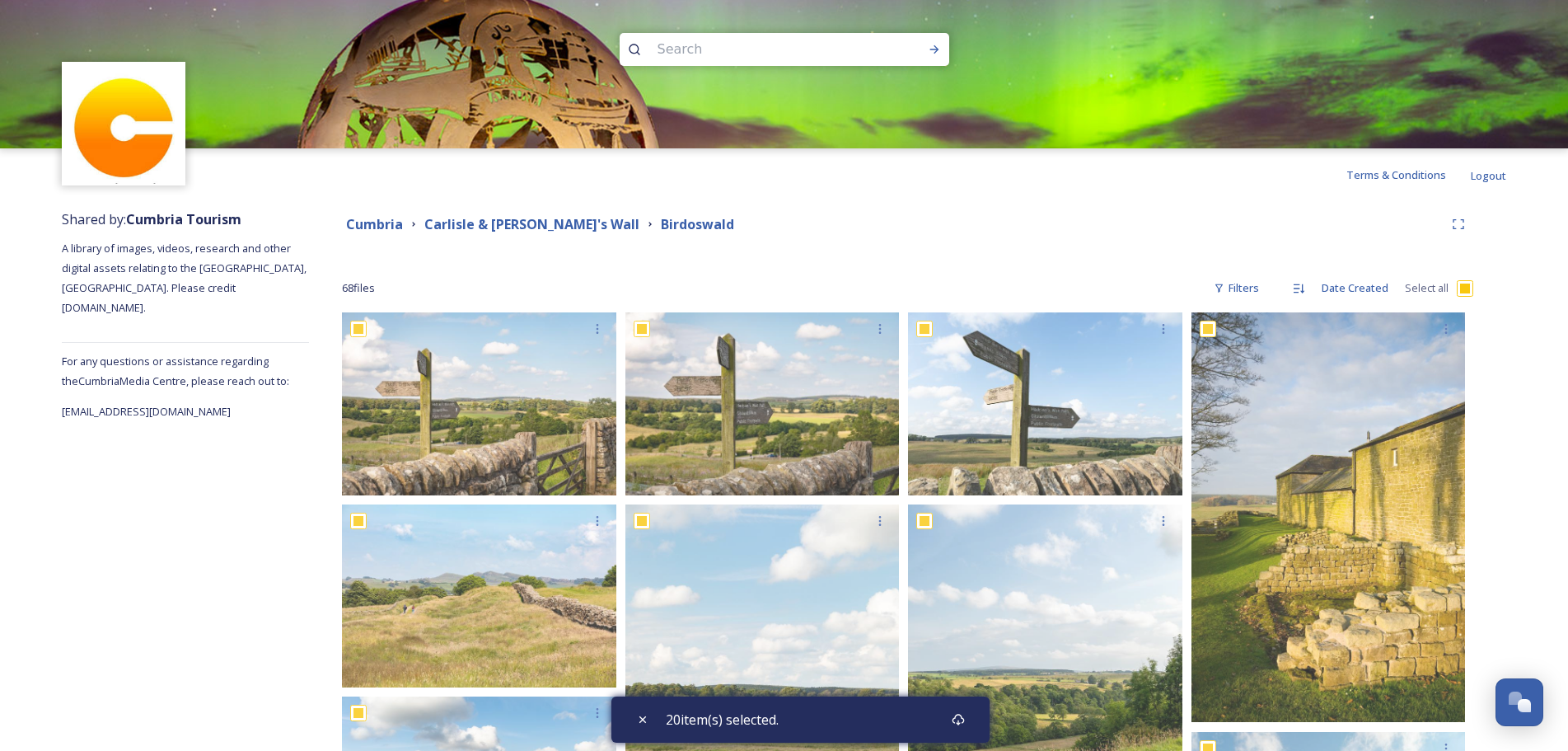
checkbox input "true"
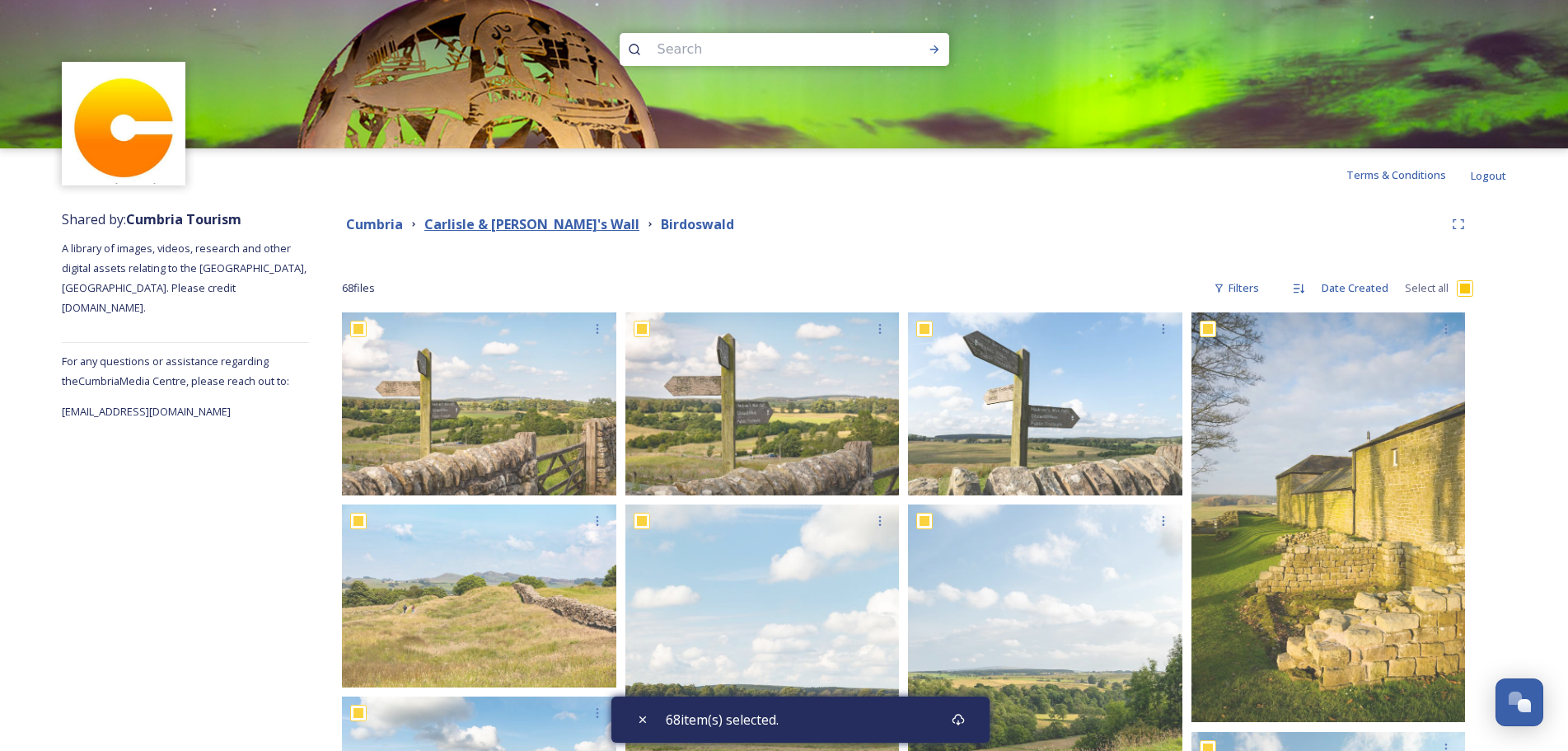
click at [525, 225] on strong "Carlisle & [PERSON_NAME]'s Wall" at bounding box center [532, 225] width 215 height 18
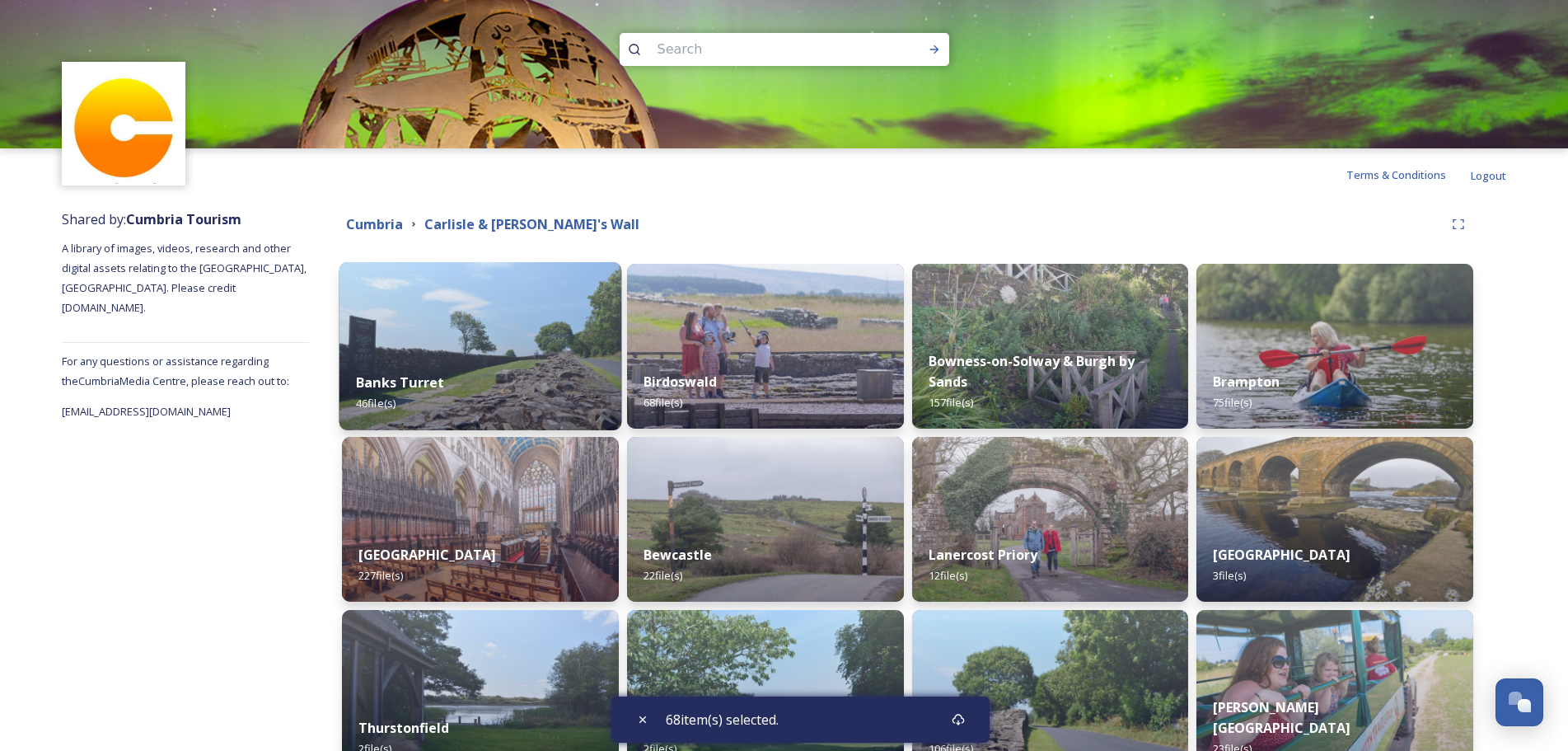
click at [434, 353] on img at bounding box center [480, 346] width 282 height 168
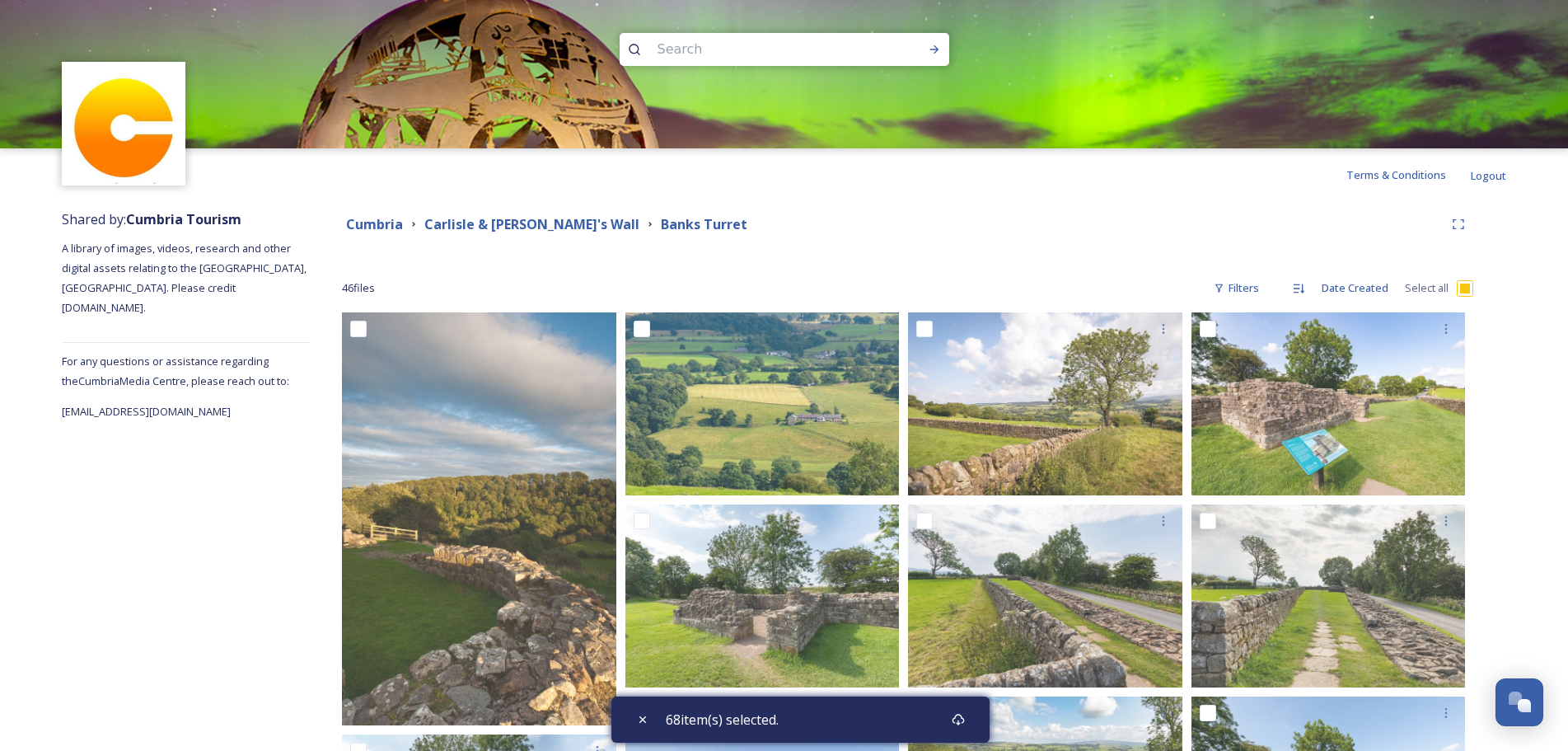
click at [1459, 290] on input "checkbox" at bounding box center [1466, 289] width 17 height 17
checkbox input "true"
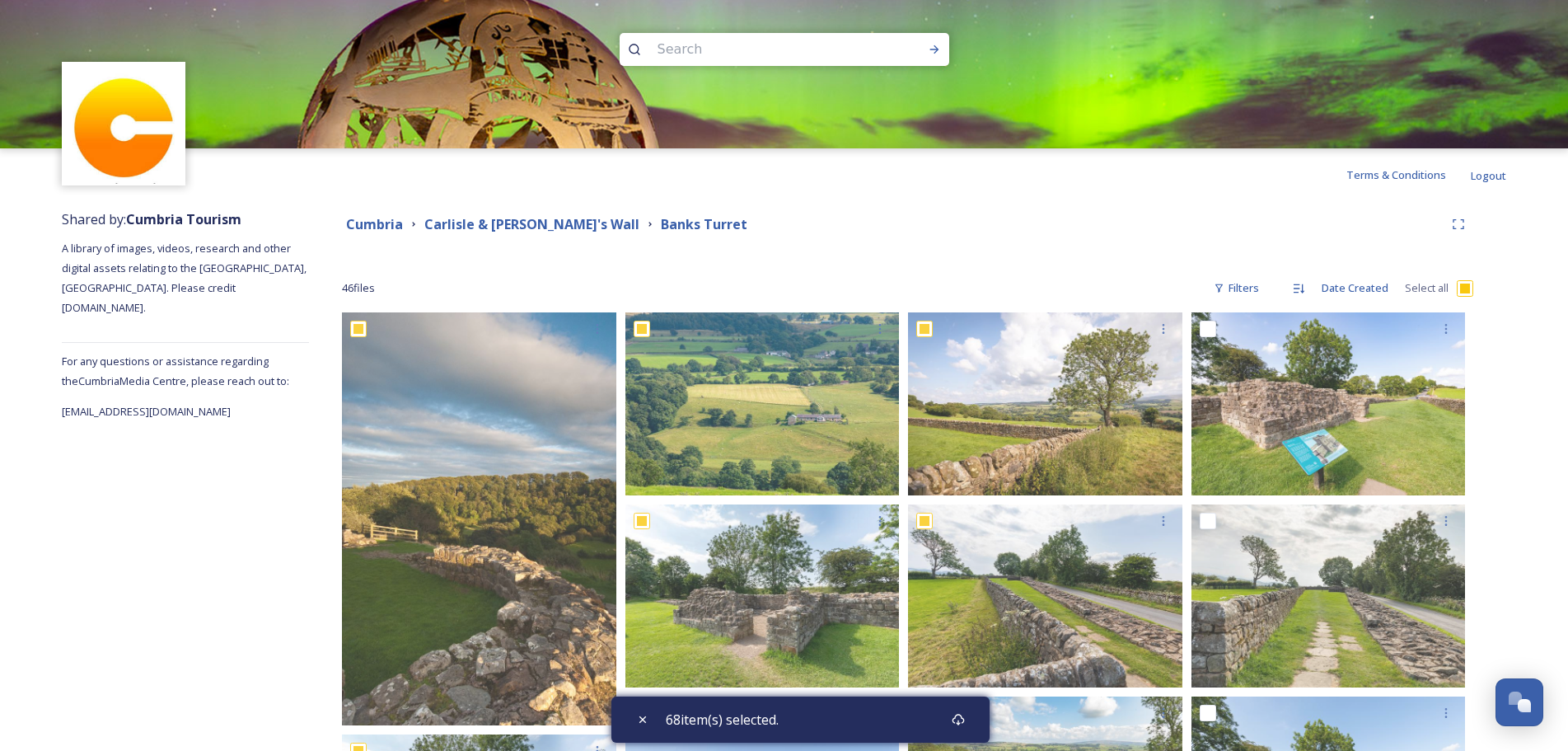
checkbox input "true"
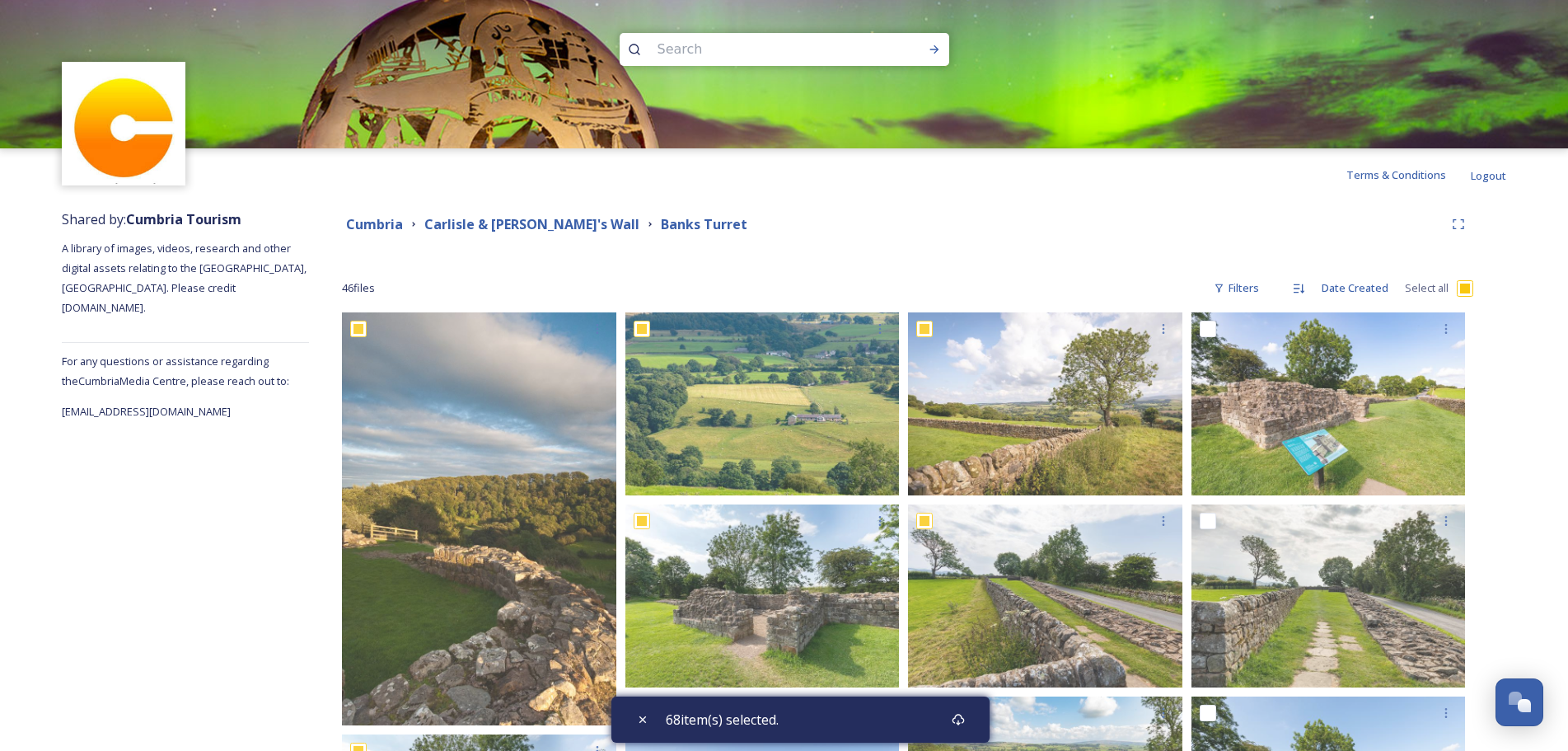
checkbox input "true"
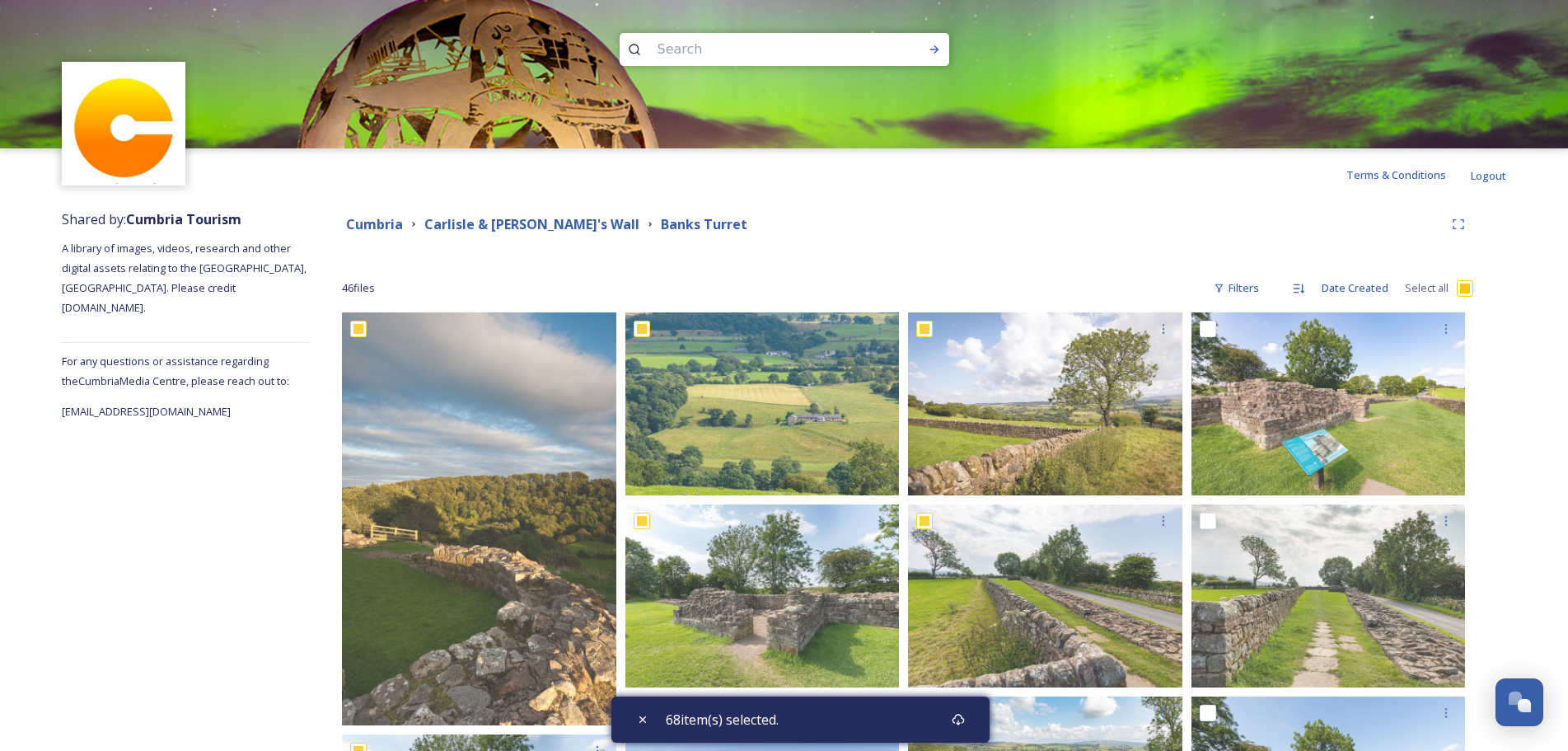
checkbox input "true"
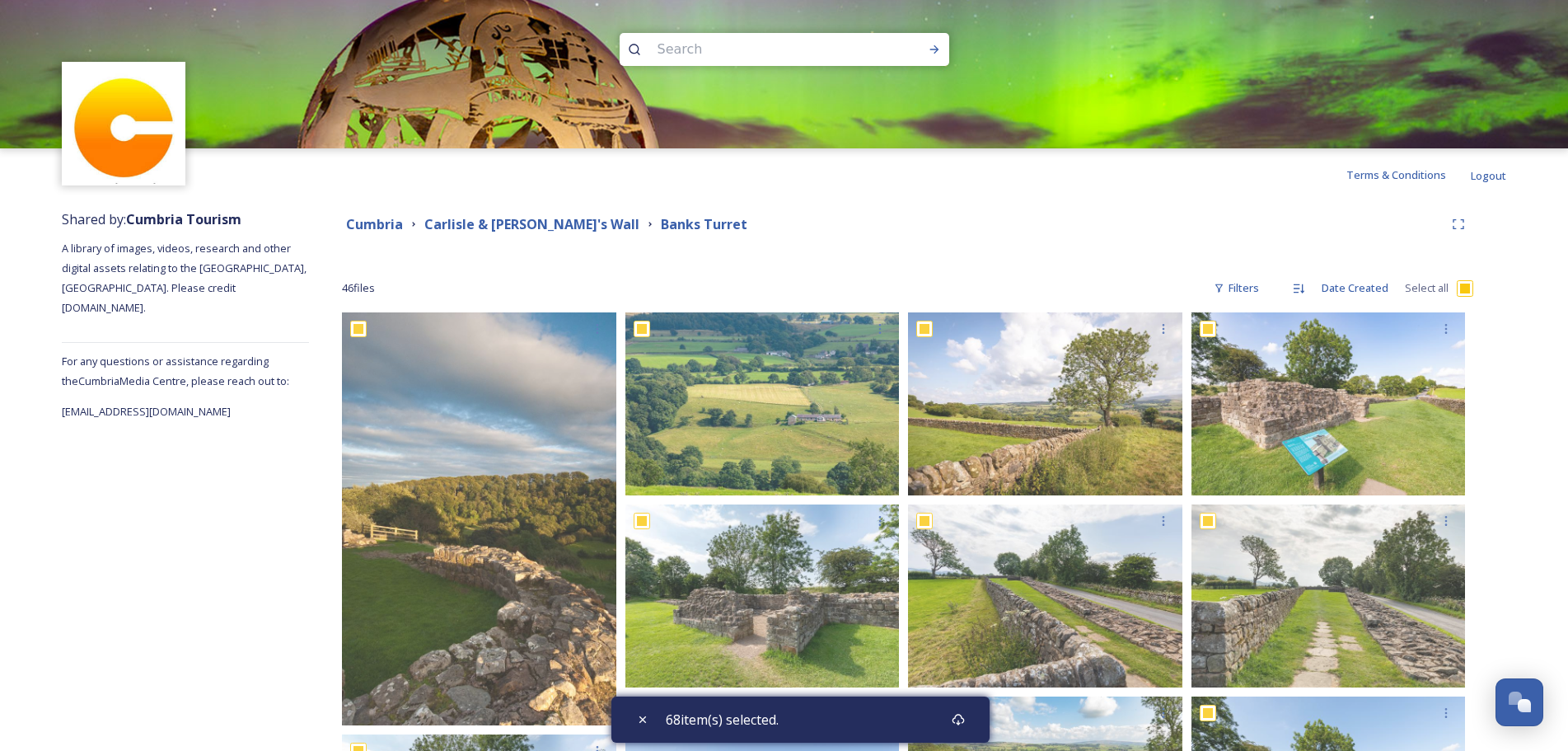
checkbox input "true"
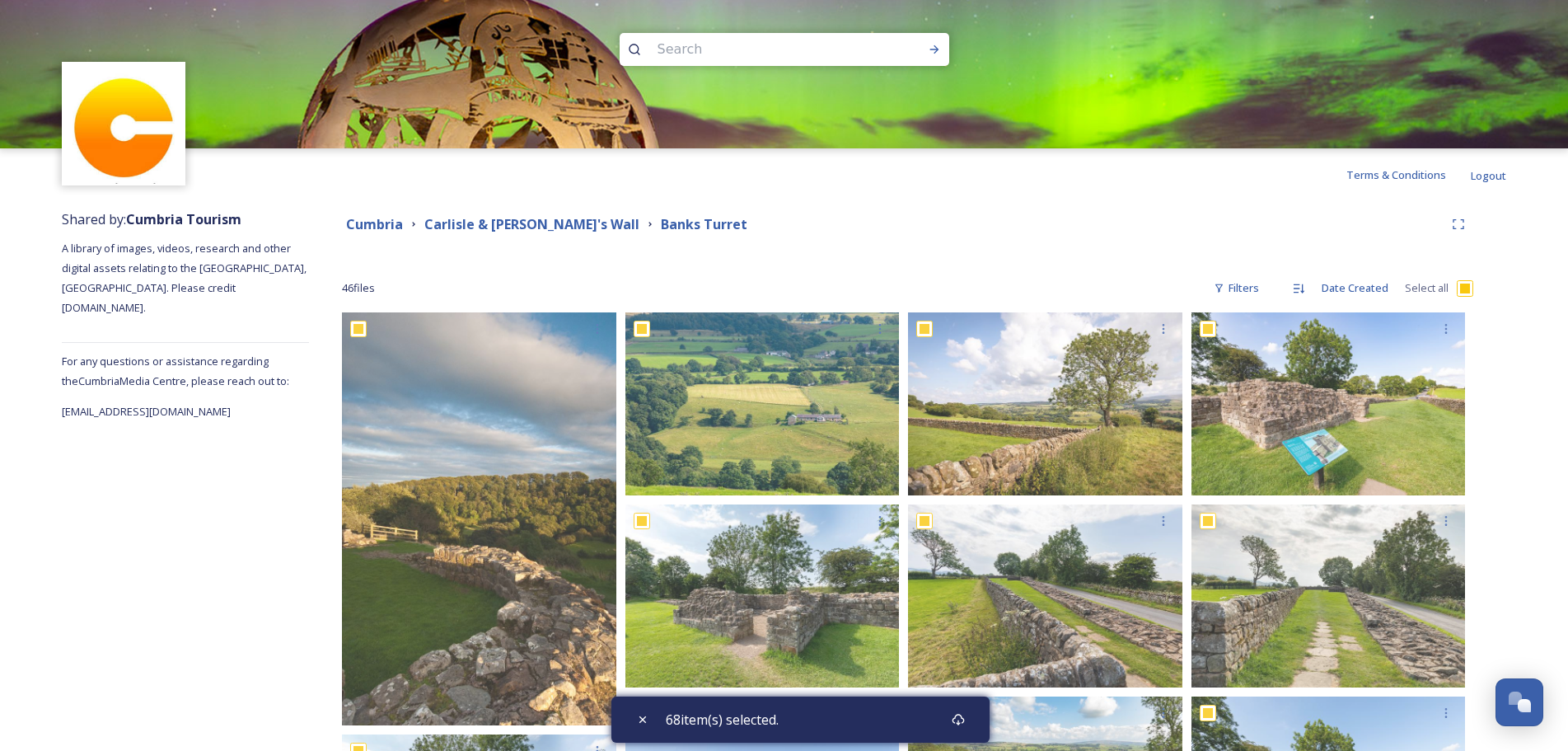
checkbox input "true"
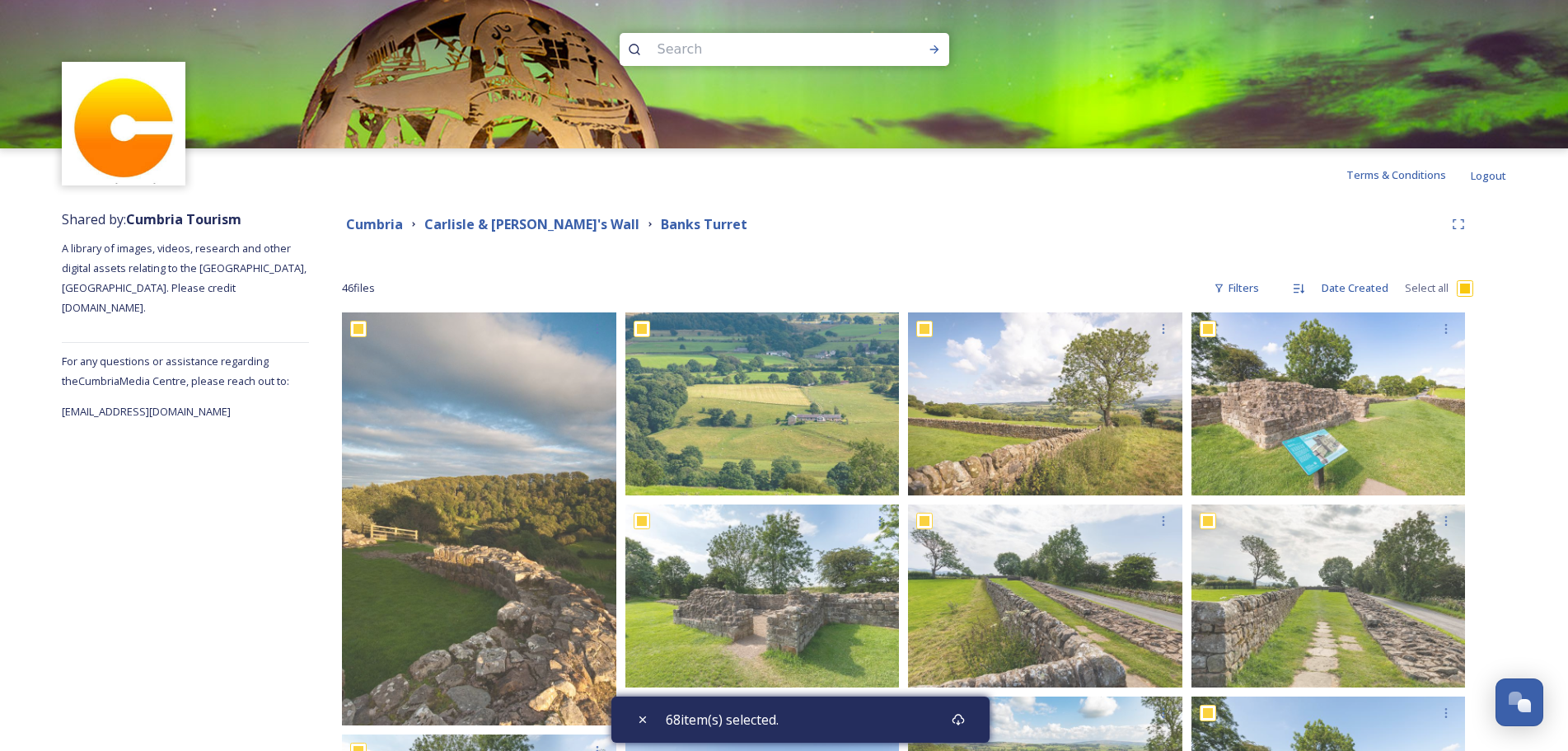
checkbox input "true"
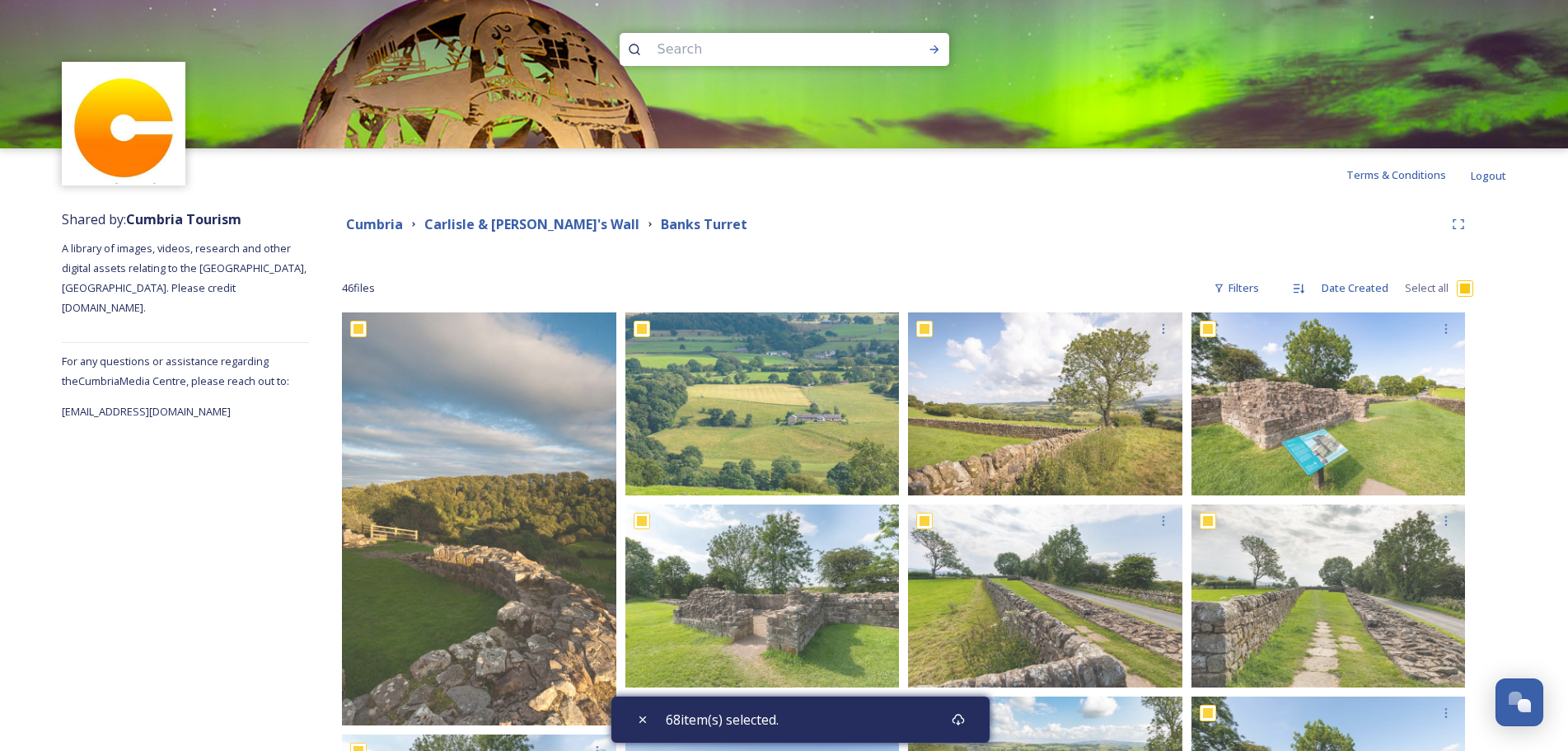
checkbox input "true"
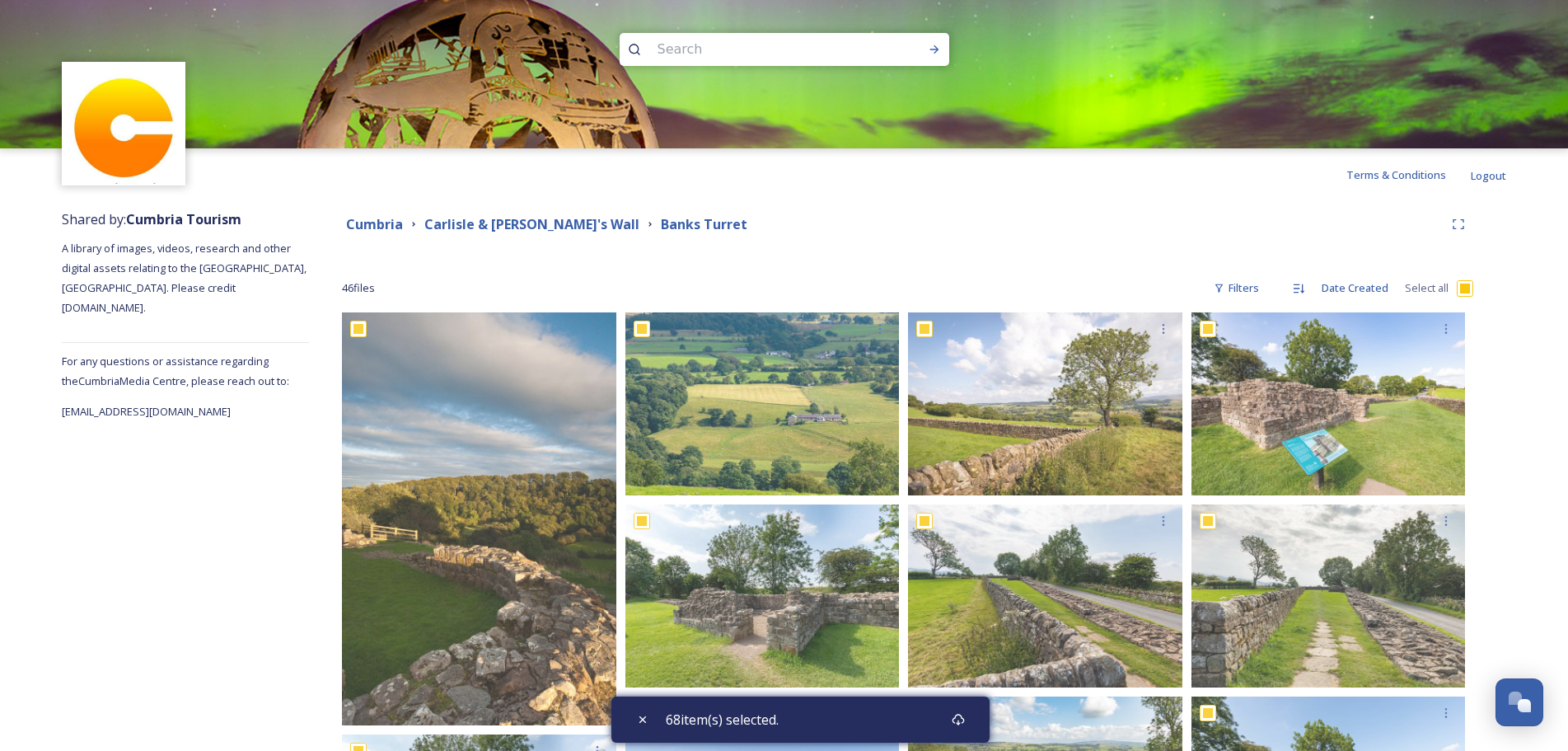
checkbox input "true"
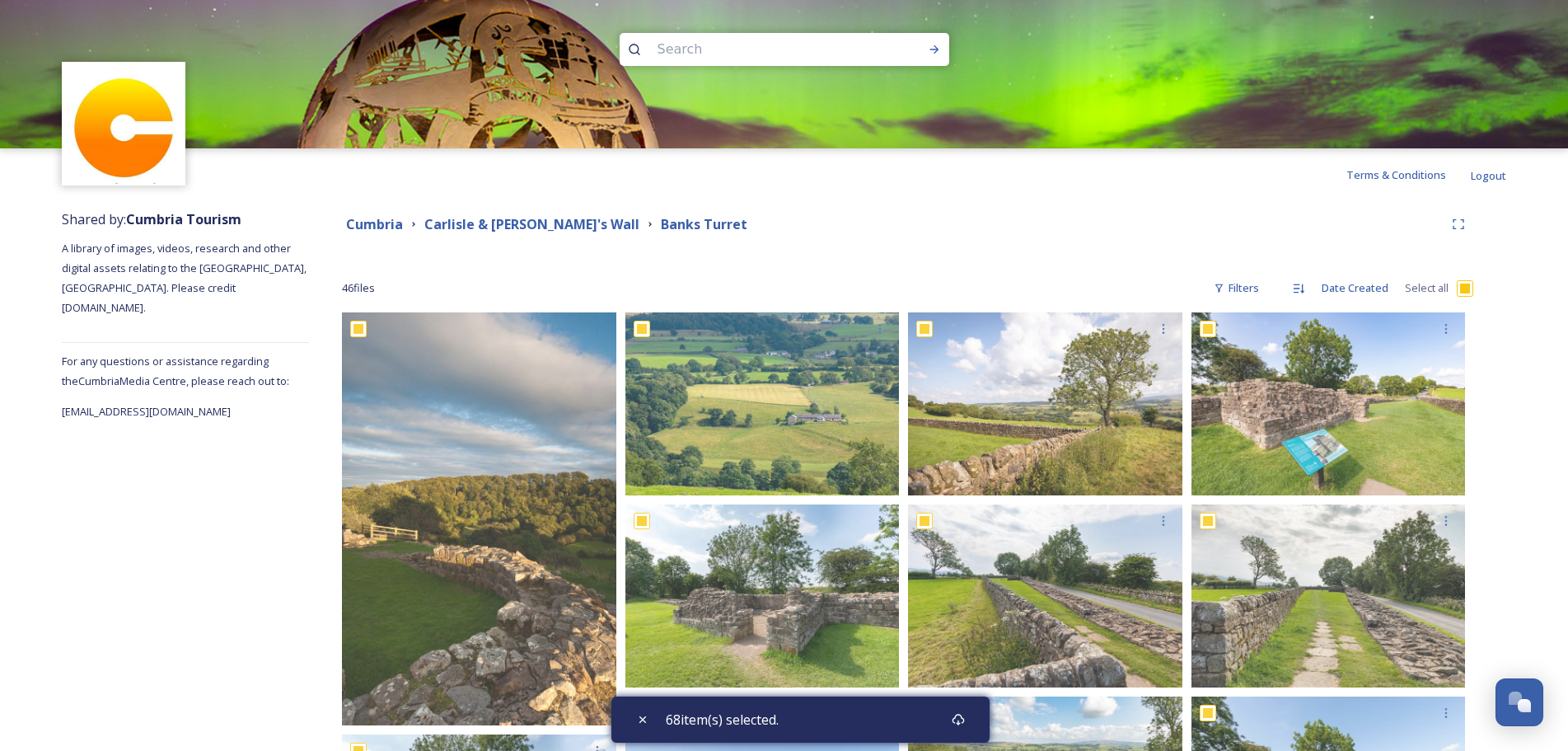
checkbox input "true"
click at [383, 222] on strong "Cumbria" at bounding box center [375, 225] width 57 height 18
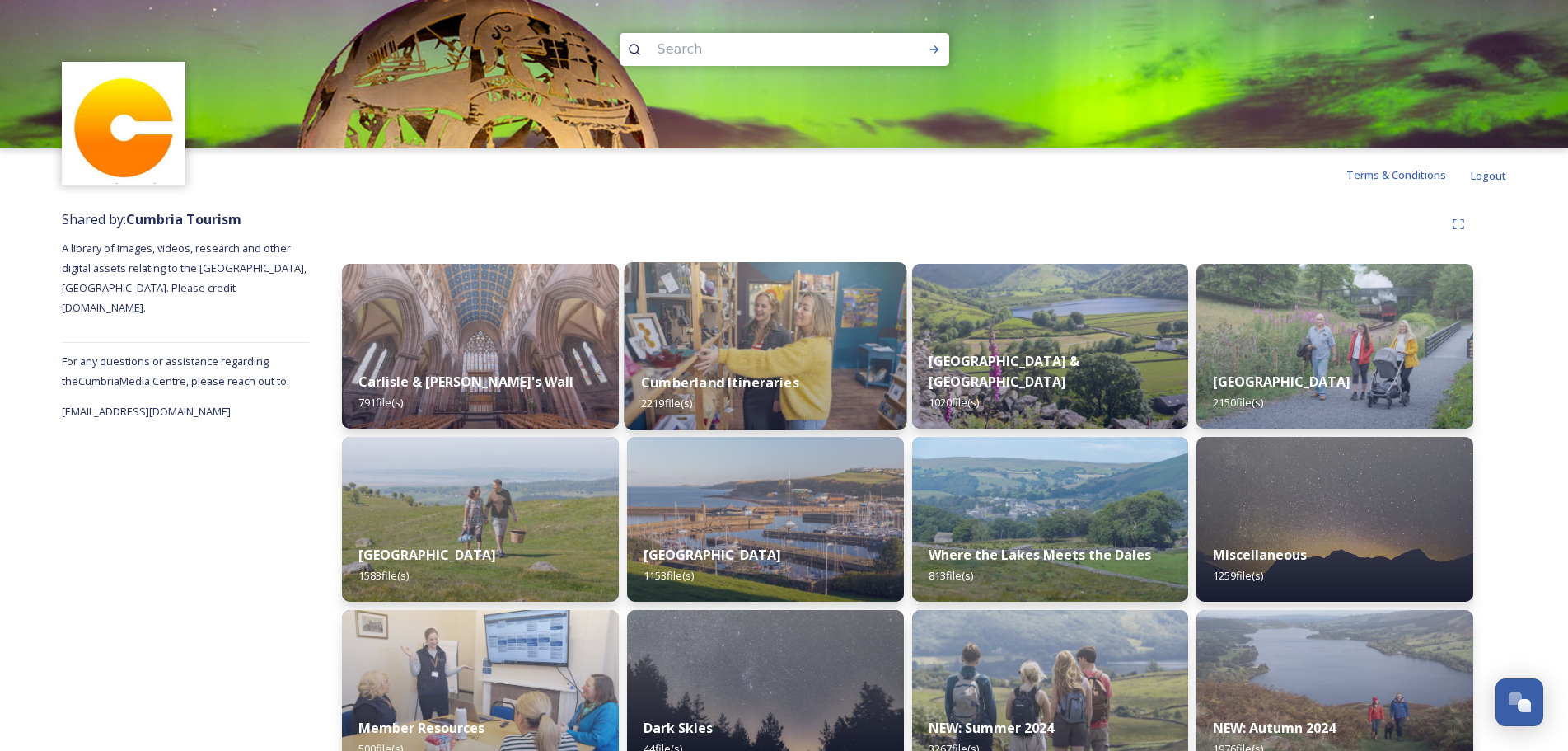
click at [789, 367] on div "Cumberland Itineraries 2219 file(s)" at bounding box center [765, 393] width 282 height 75
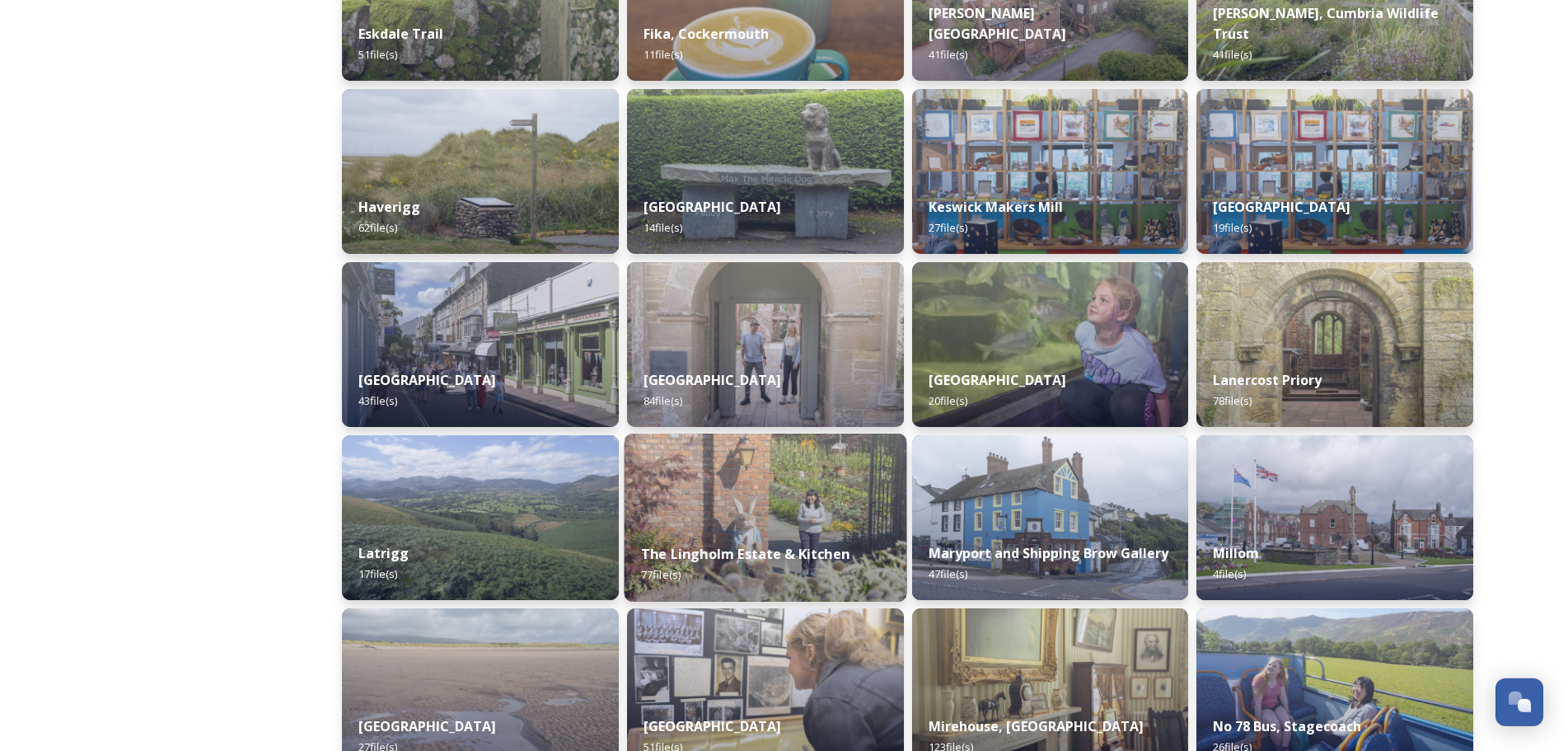
scroll to position [865, 0]
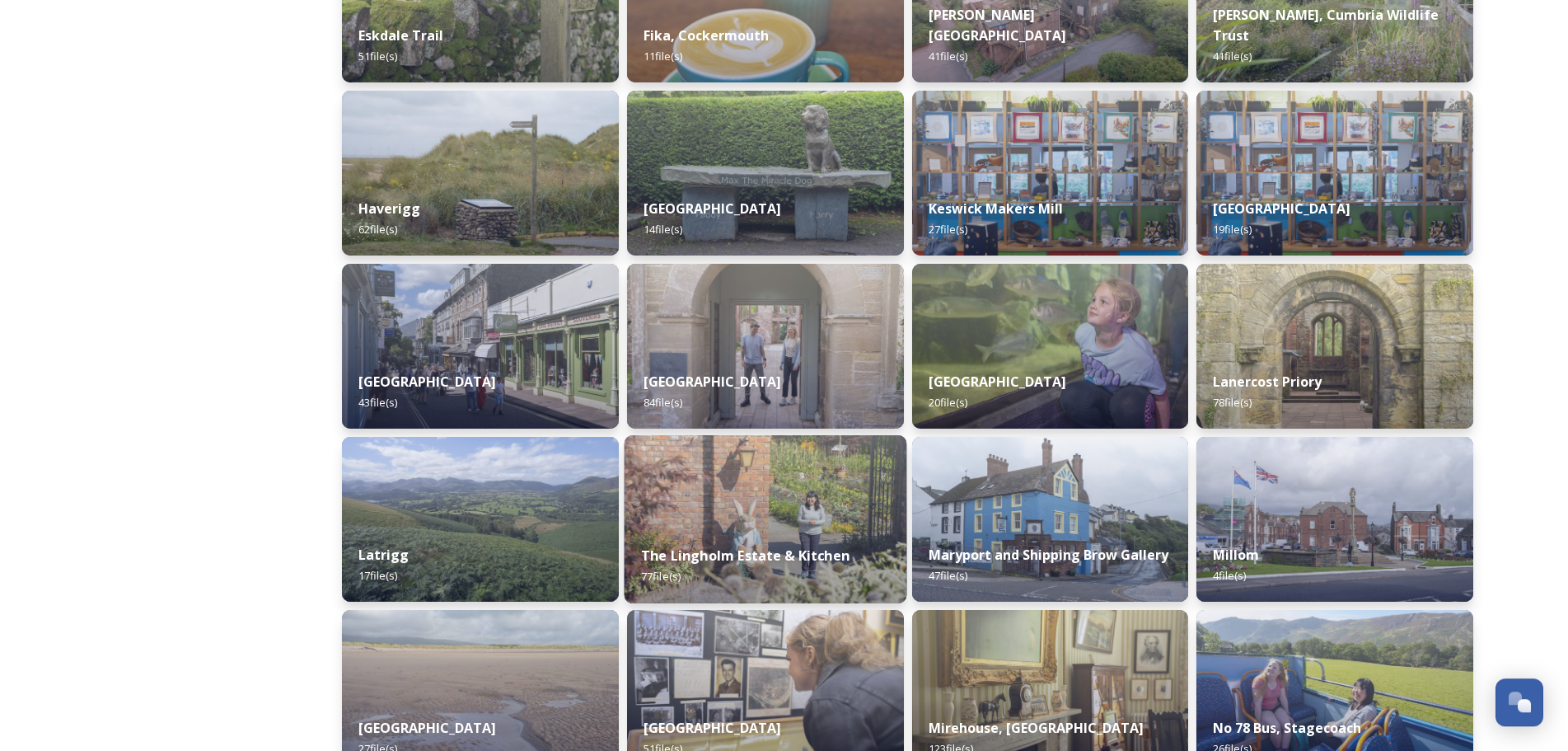
click at [733, 536] on div "The Lingholm Estate & Kitchen 77 file(s)" at bounding box center [765, 566] width 282 height 75
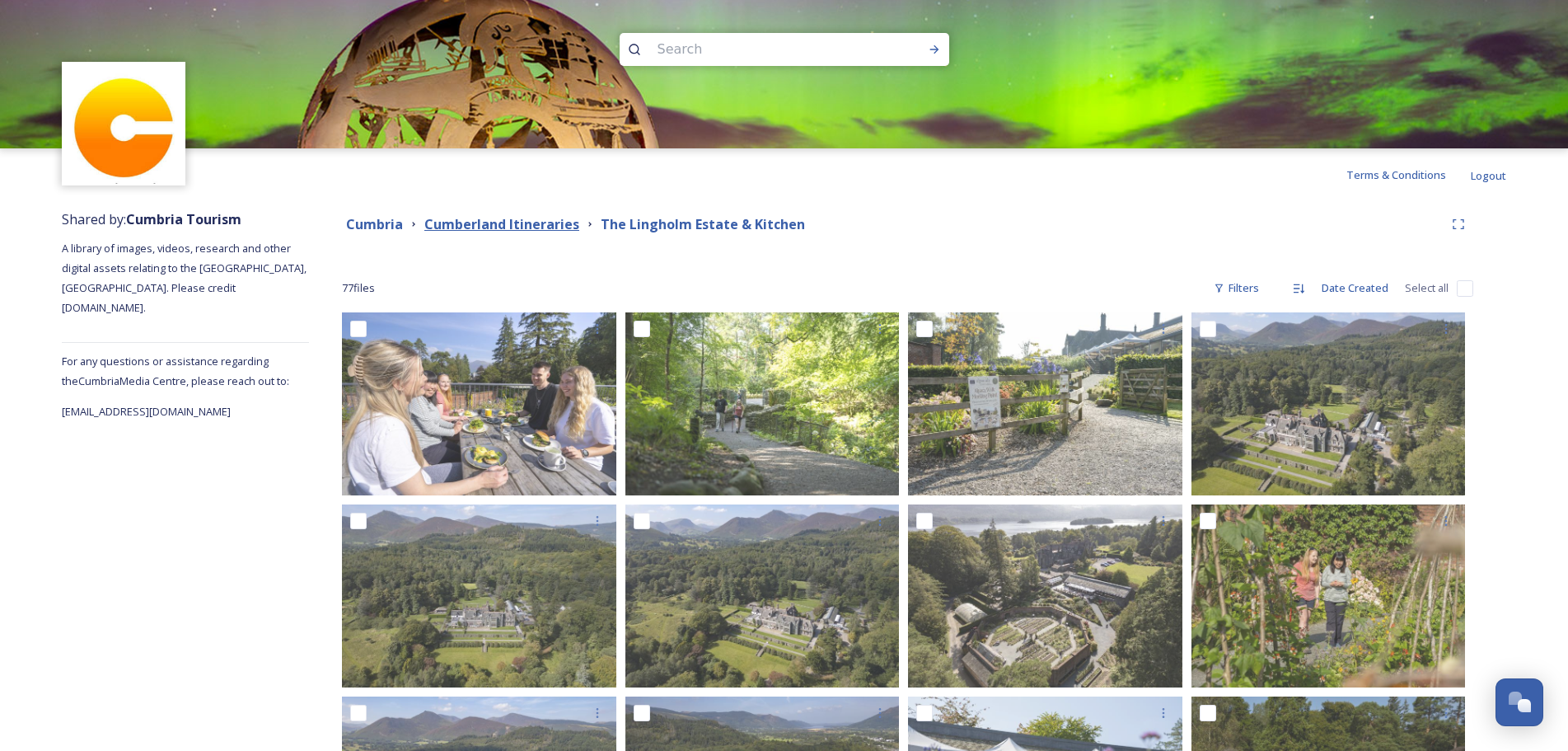
click at [489, 225] on strong "Cumberland Itineraries" at bounding box center [502, 225] width 155 height 18
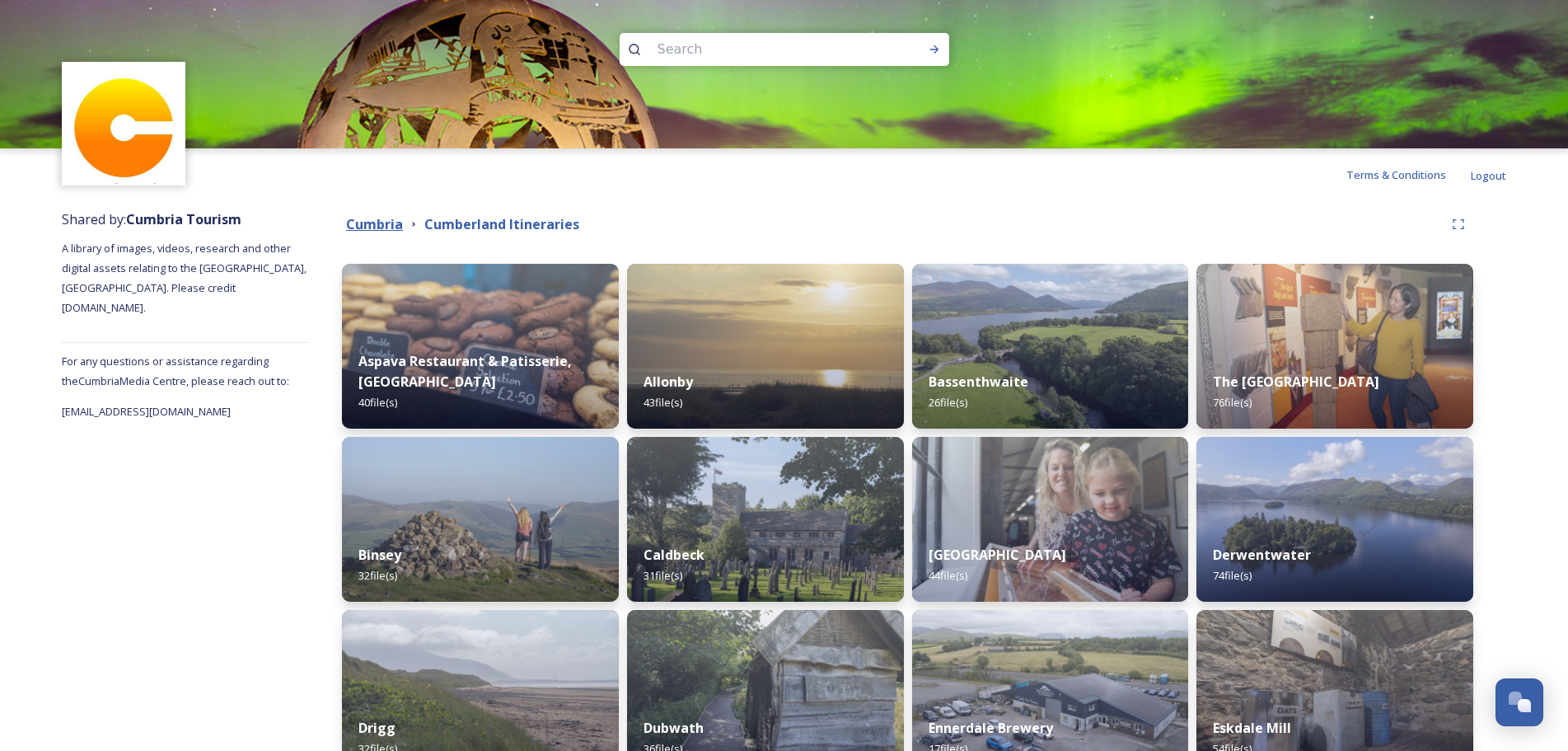
click at [385, 225] on strong "Cumbria" at bounding box center [375, 225] width 57 height 18
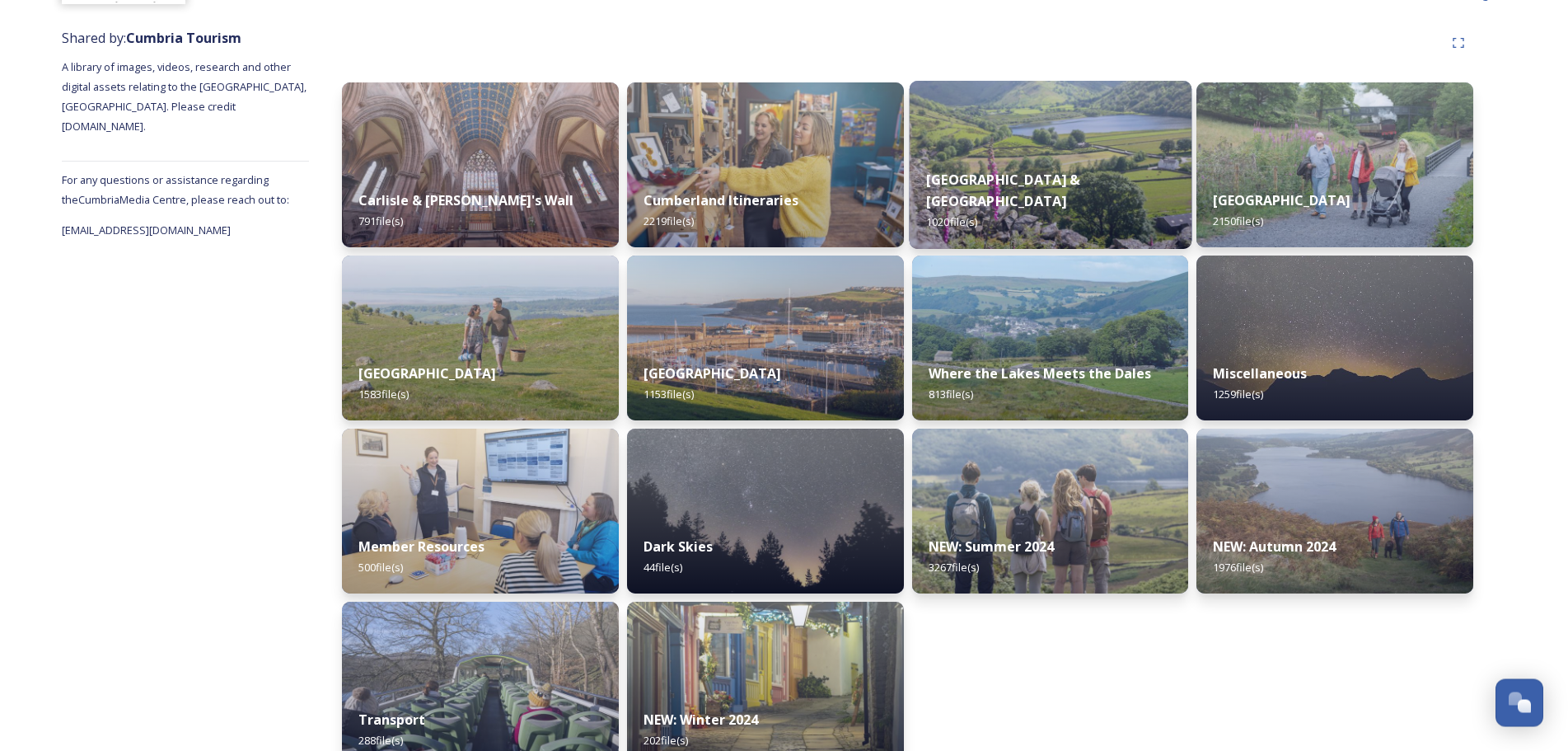
scroll to position [214, 0]
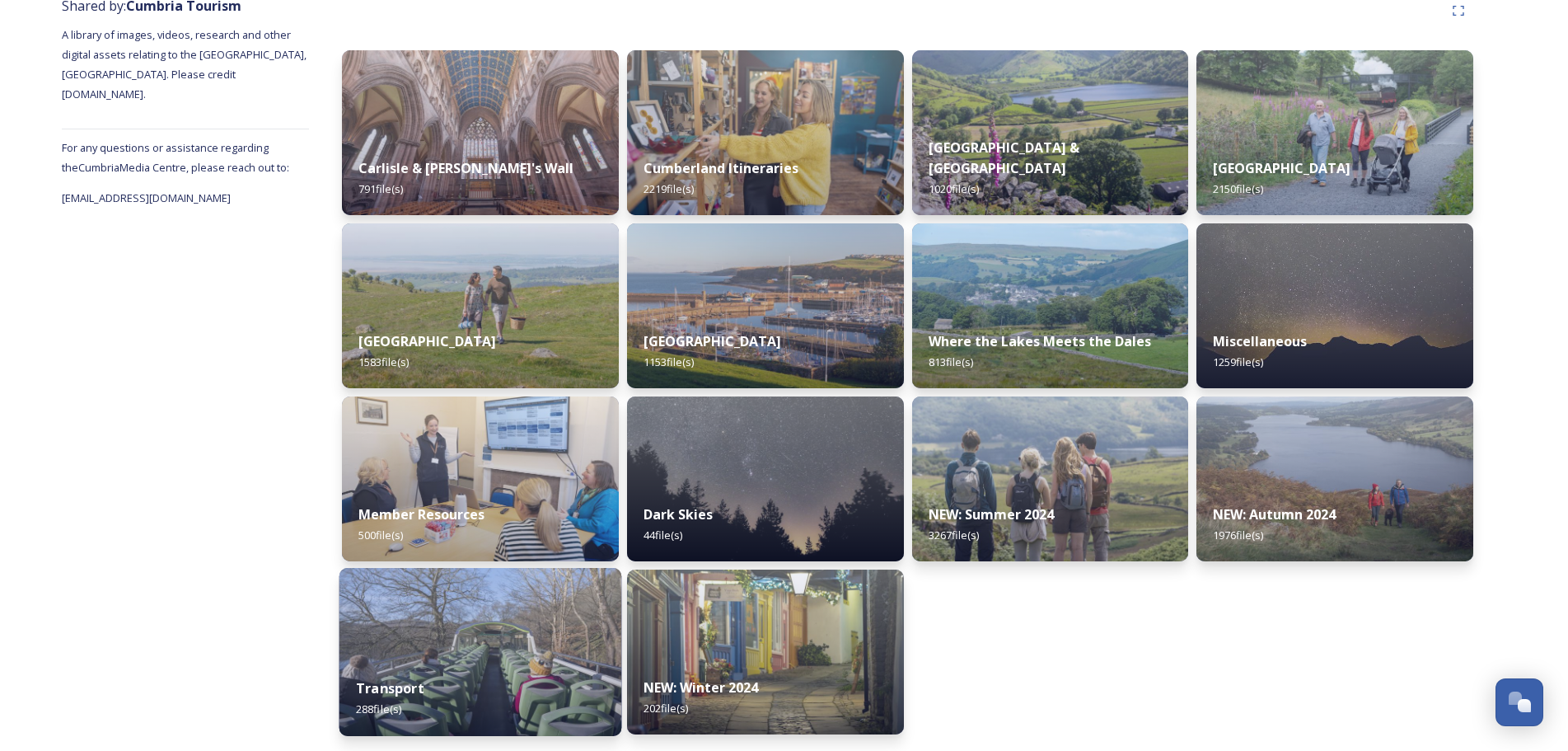
click at [496, 647] on img at bounding box center [480, 652] width 282 height 168
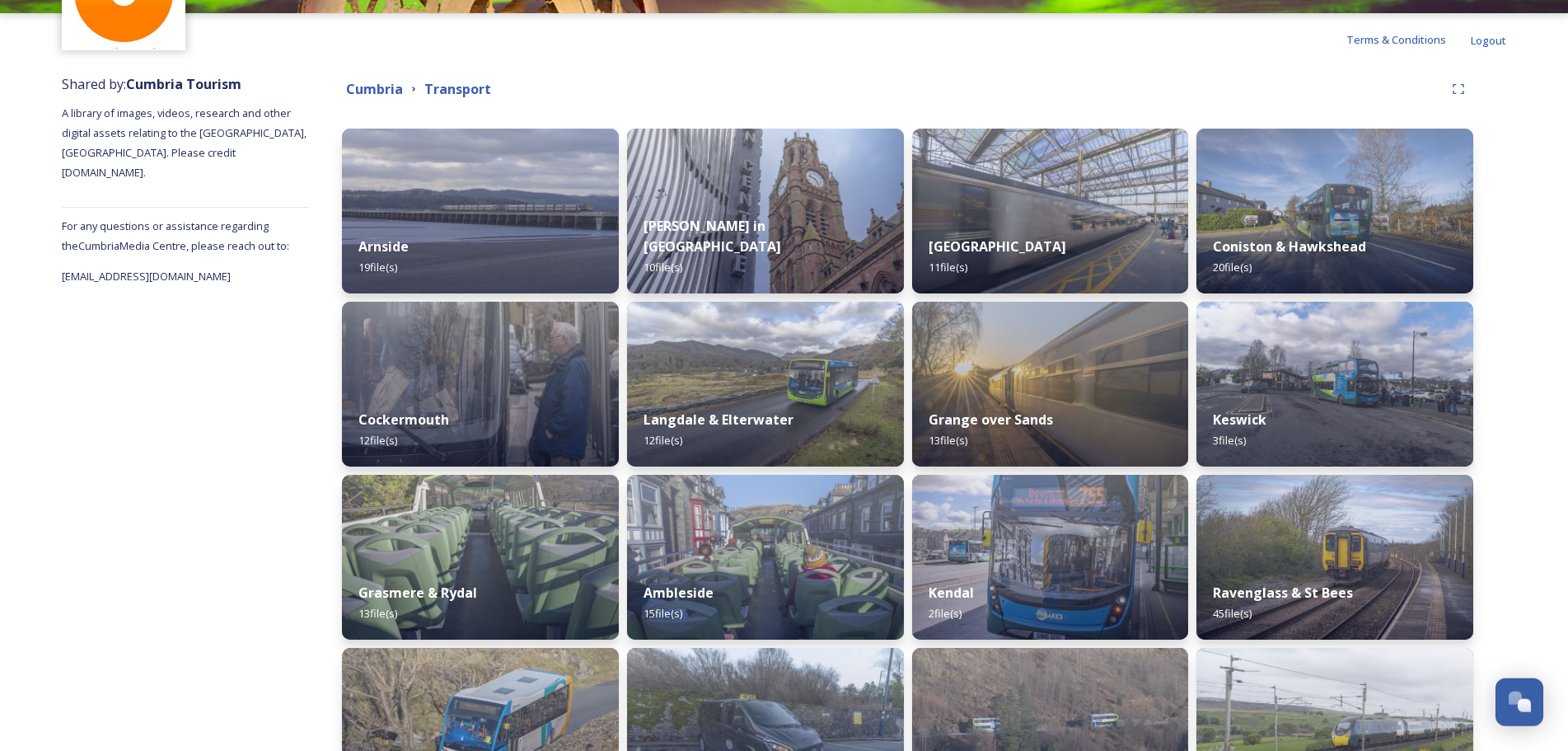
scroll to position [133, 0]
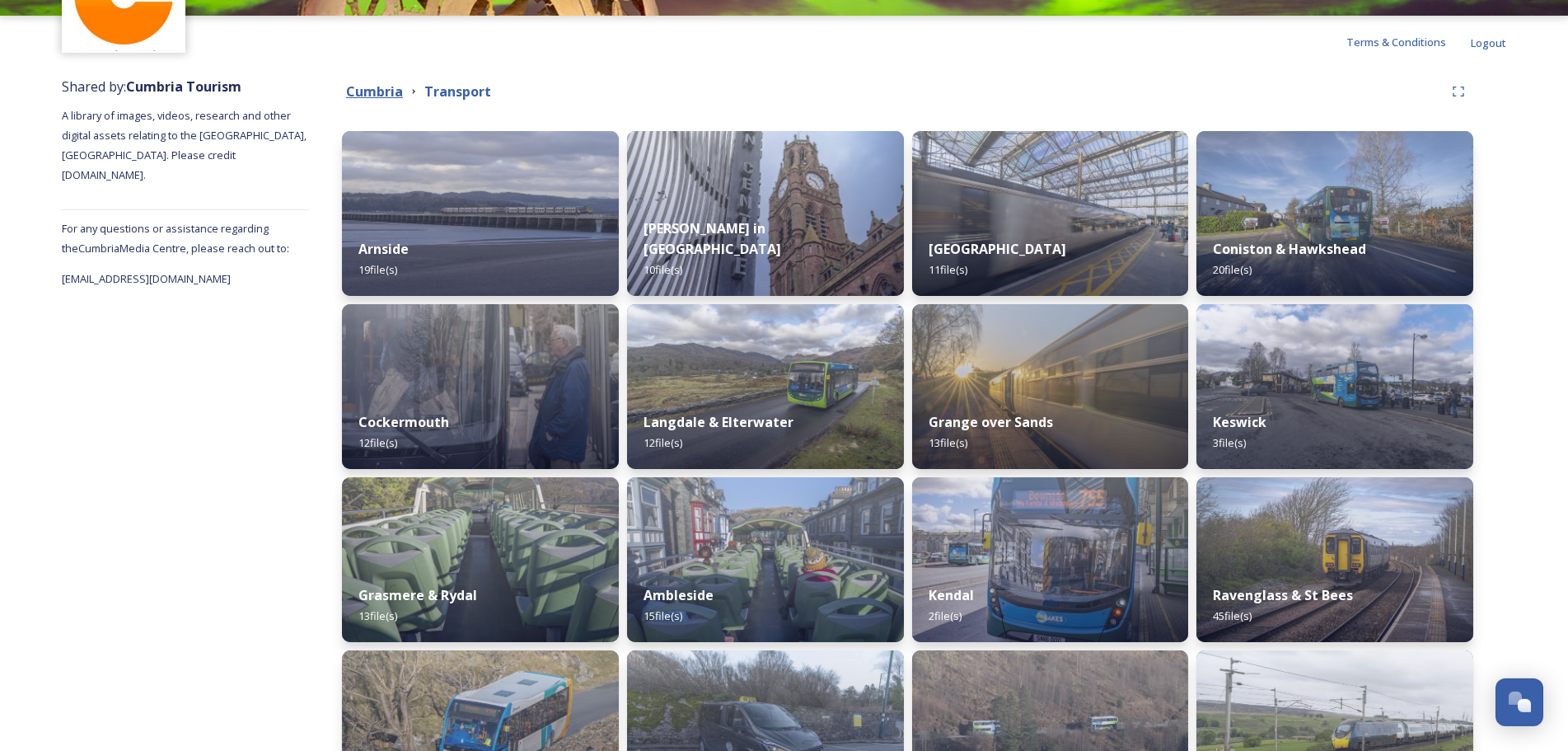
click at [384, 92] on strong "Cumbria" at bounding box center [375, 92] width 57 height 18
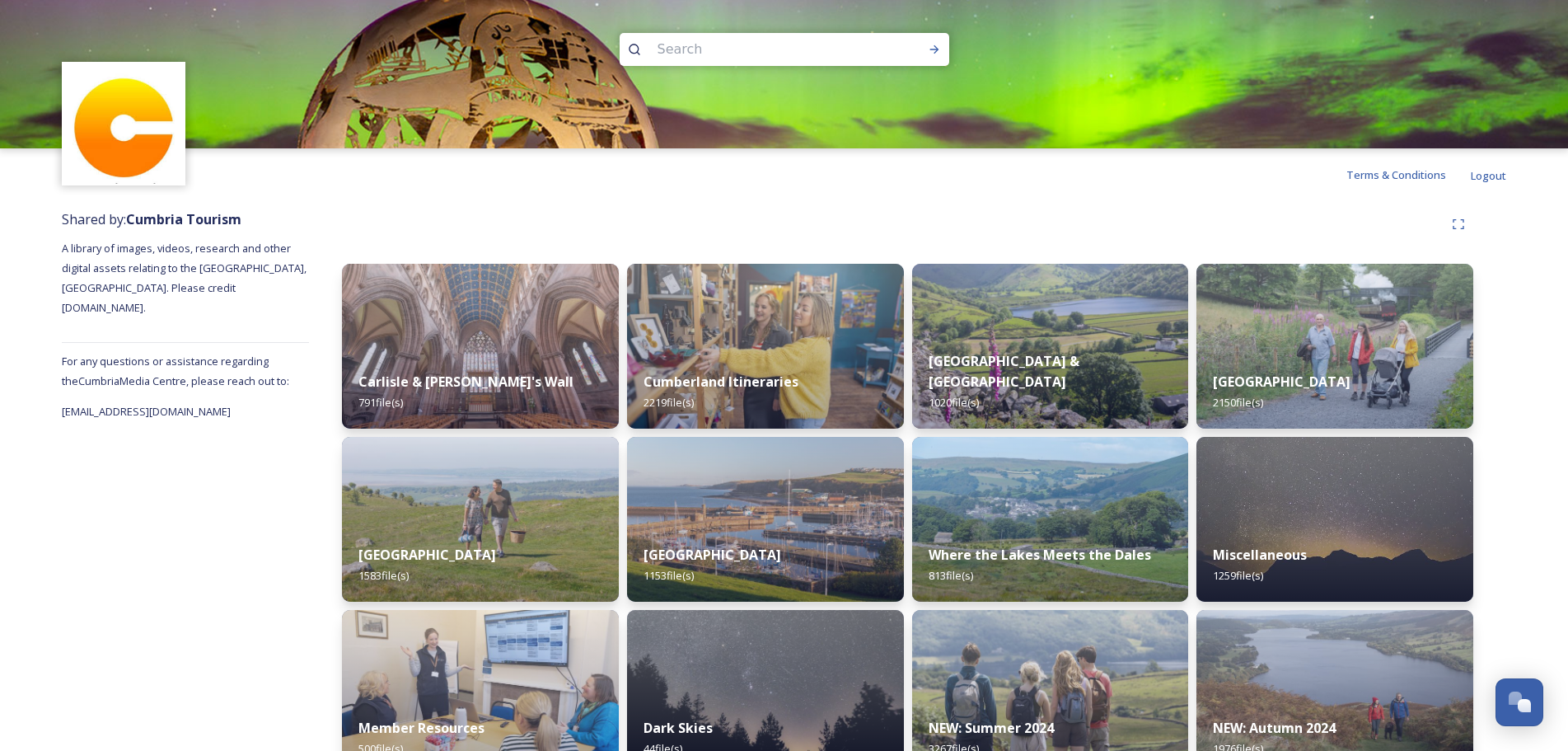
scroll to position [214, 0]
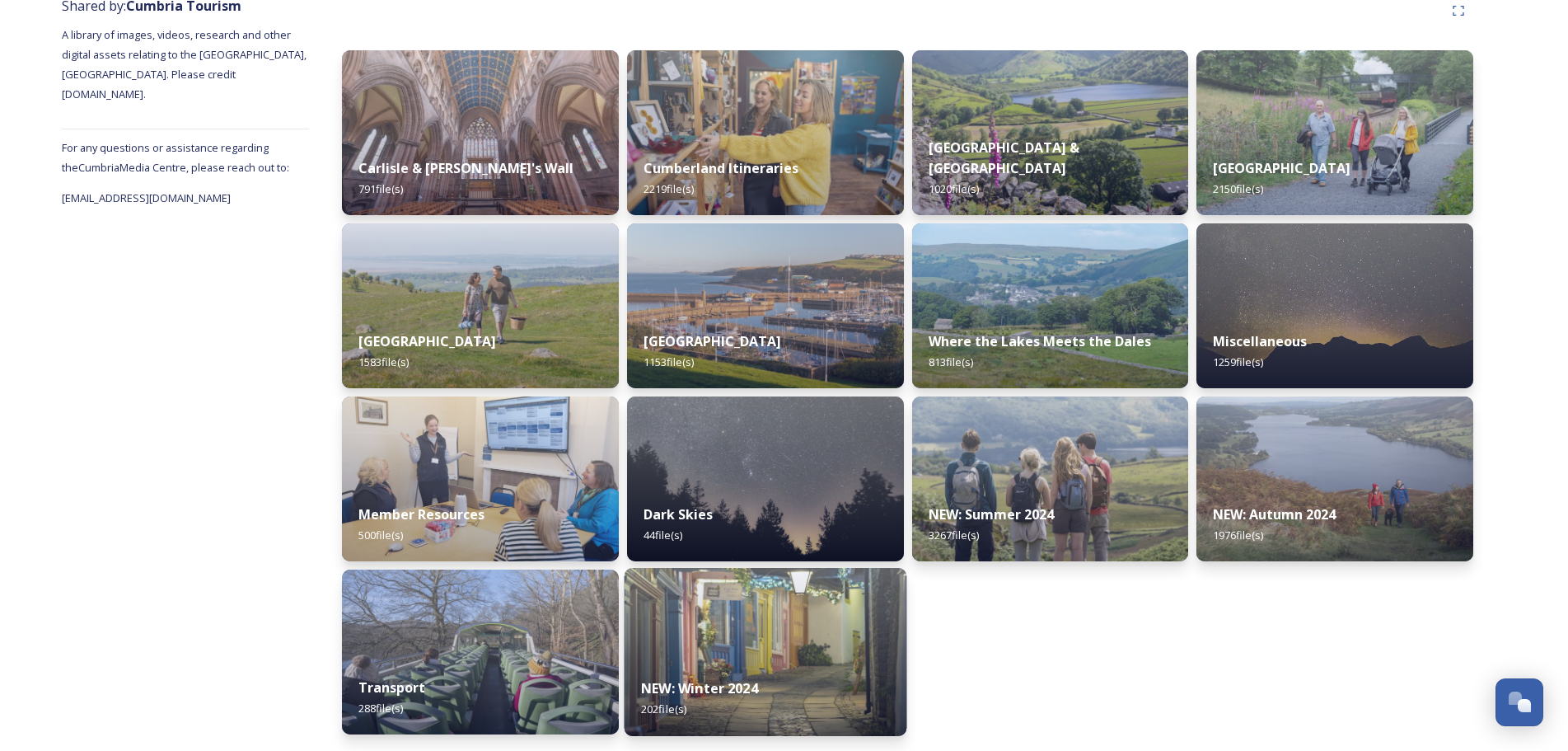
click at [791, 669] on div "NEW: Winter 2024 202 file(s)" at bounding box center [765, 699] width 282 height 75
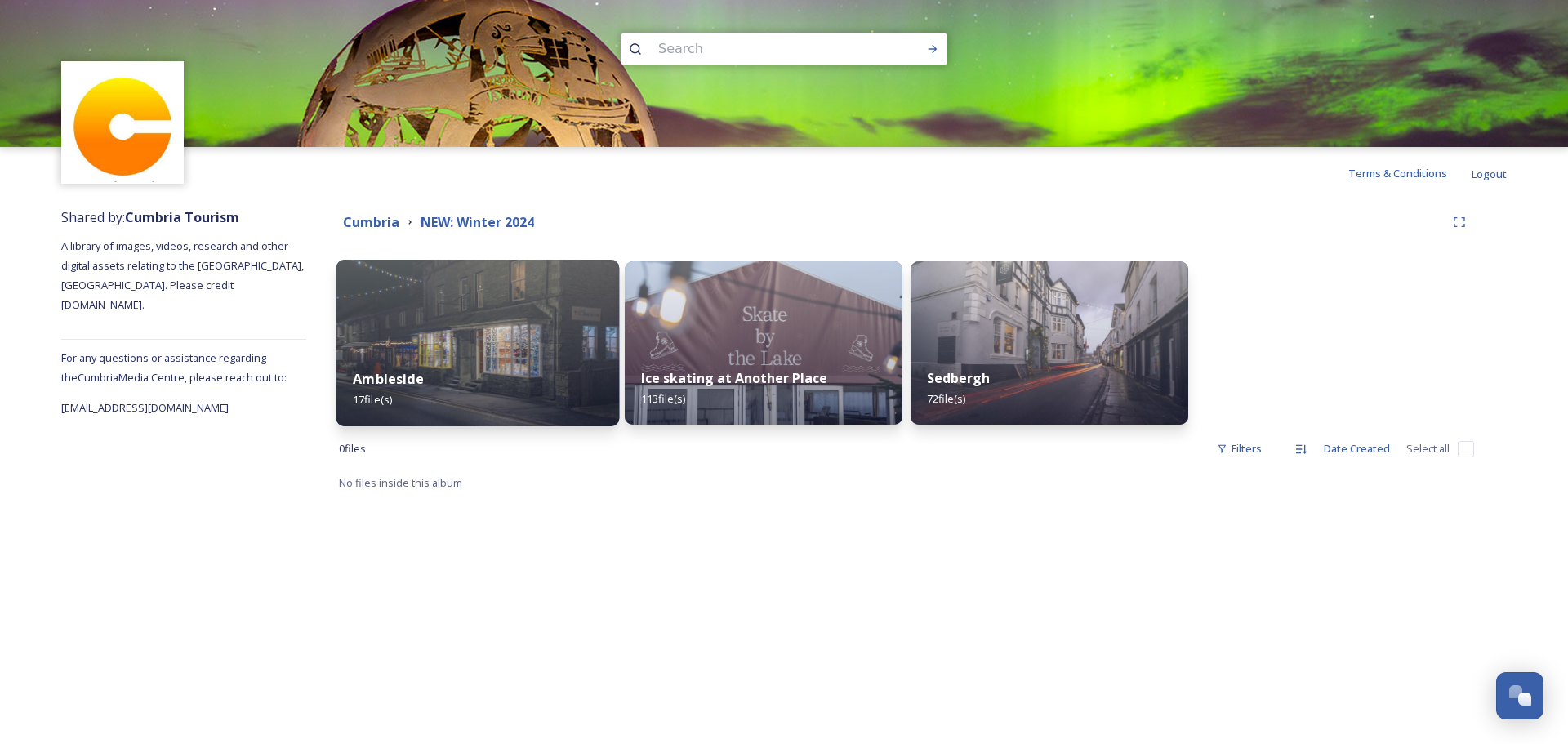
click at [487, 393] on div "Ambleside 17 file(s)" at bounding box center [478, 389] width 284 height 75
